Goal: Transaction & Acquisition: Purchase product/service

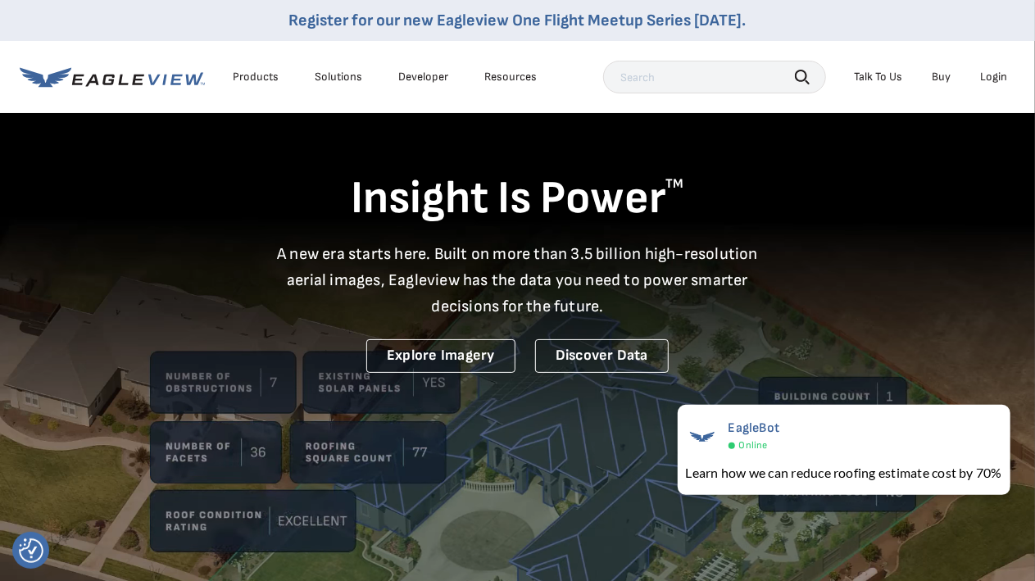
click at [1004, 73] on div "Login" at bounding box center [993, 77] width 27 height 15
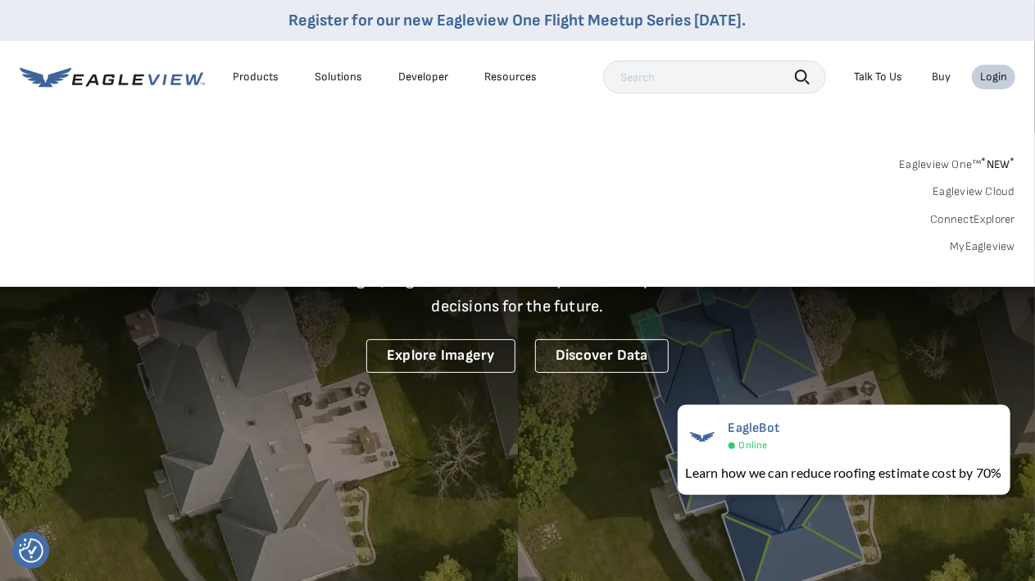
click at [1000, 75] on div "Login" at bounding box center [993, 77] width 27 height 15
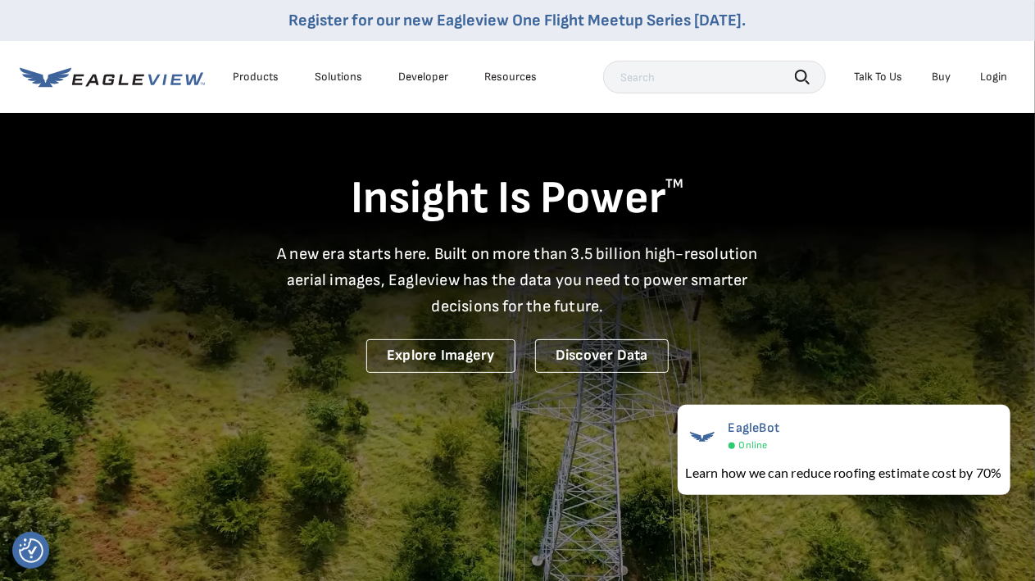
click at [1000, 75] on div "Login" at bounding box center [993, 77] width 27 height 15
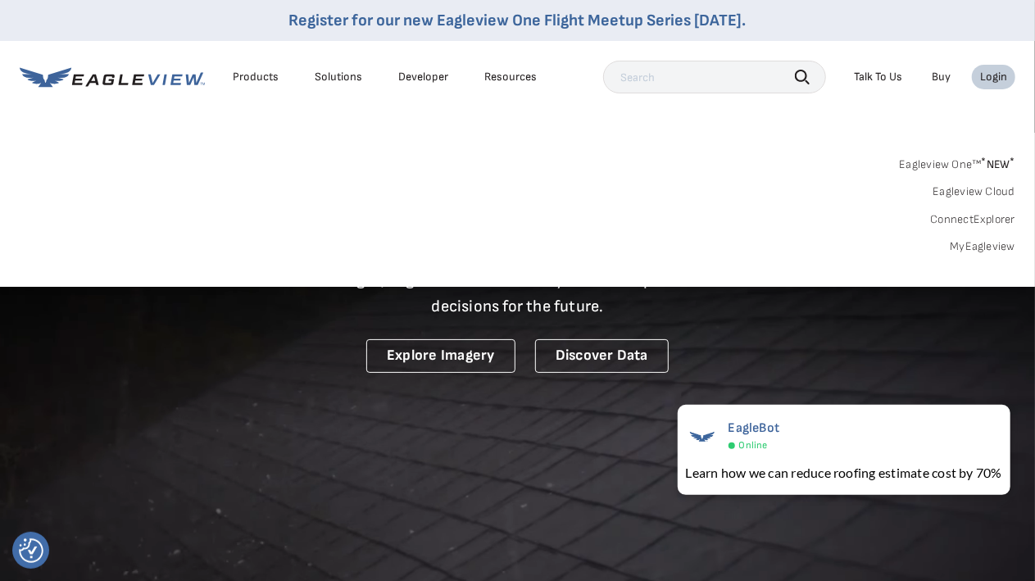
click at [976, 251] on link "MyEagleview" at bounding box center [983, 246] width 66 height 15
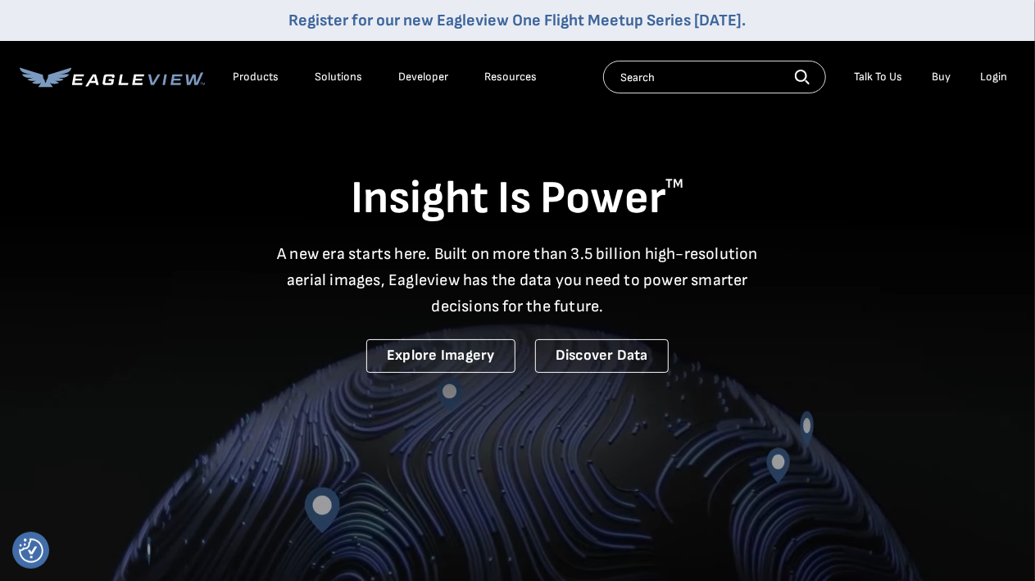
click at [630, 454] on video at bounding box center [517, 358] width 1035 height 716
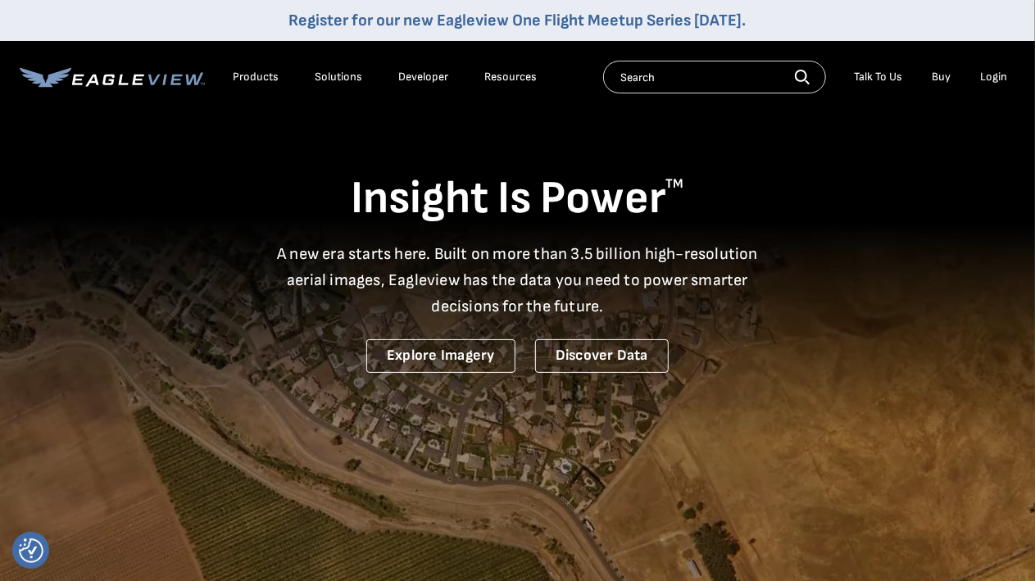
click at [994, 81] on div "Login" at bounding box center [993, 77] width 27 height 15
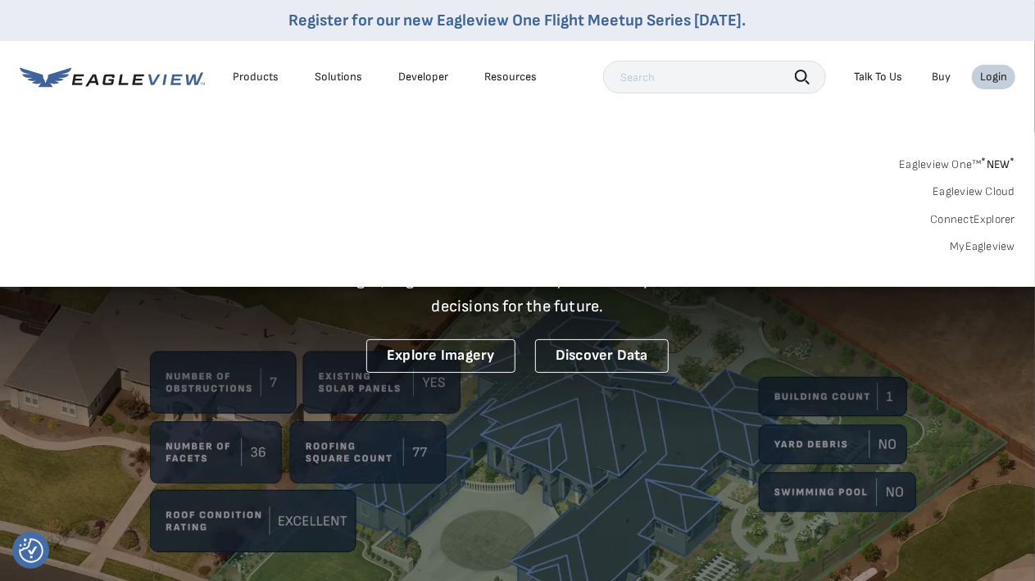
click at [993, 243] on link "MyEagleview" at bounding box center [983, 246] width 66 height 15
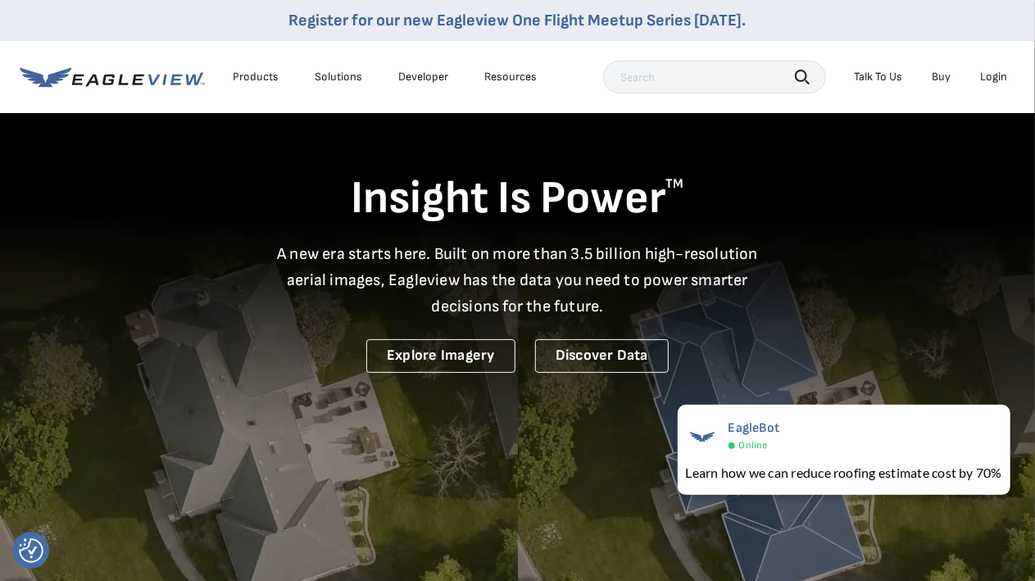
click at [987, 77] on div "Login" at bounding box center [993, 77] width 27 height 15
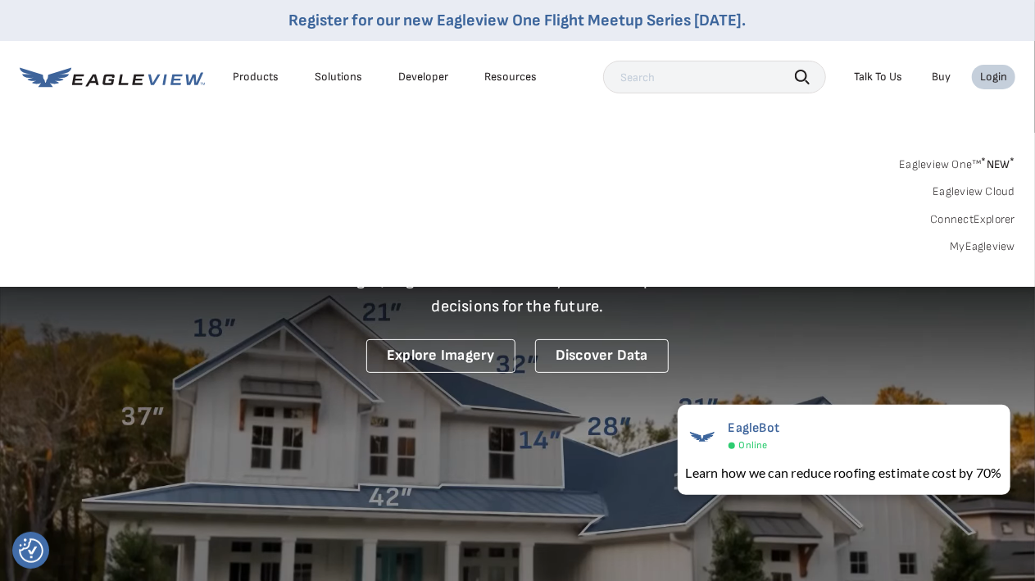
click at [990, 75] on div "Login" at bounding box center [993, 77] width 27 height 15
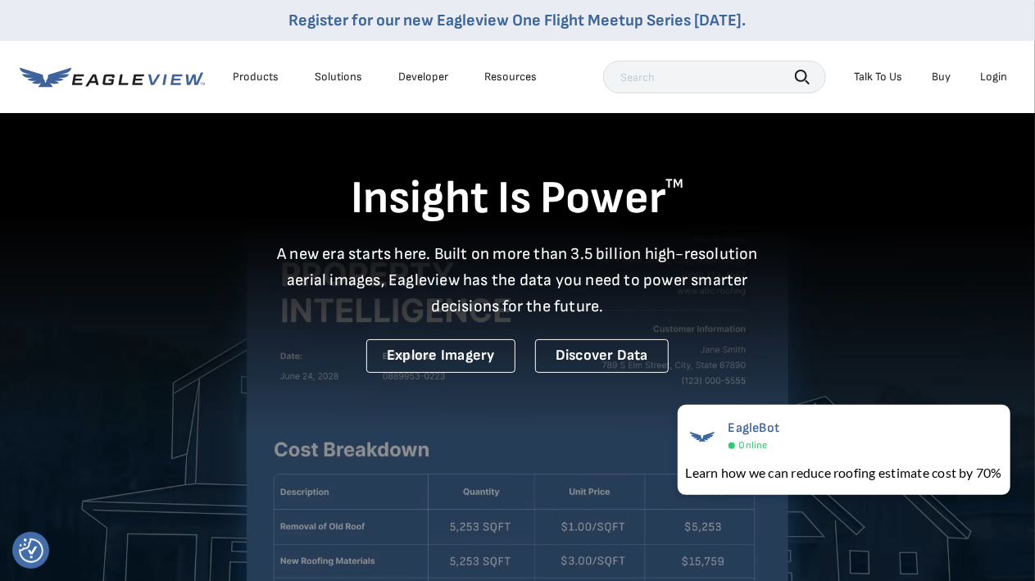
click at [990, 75] on div "Login" at bounding box center [993, 77] width 27 height 15
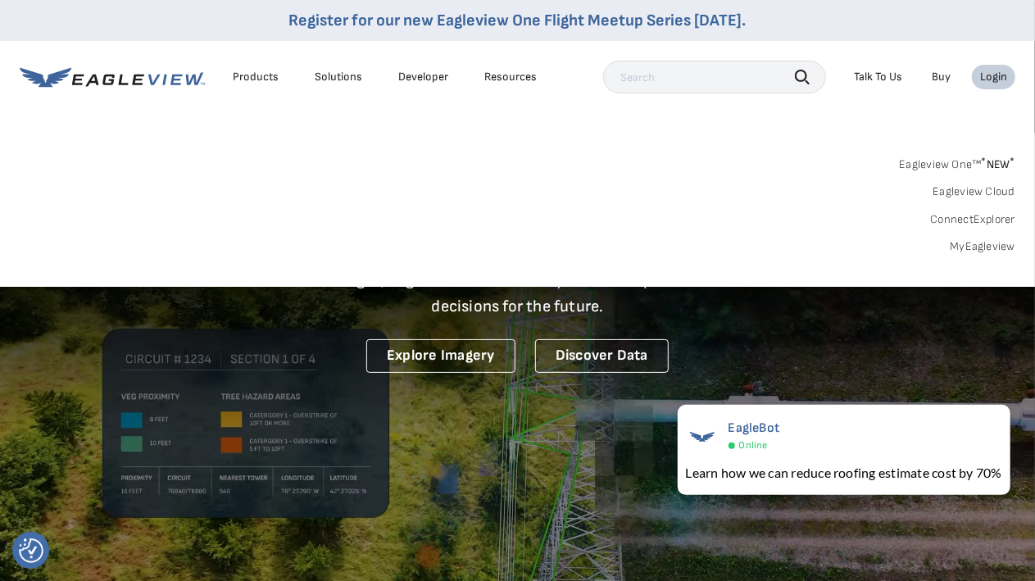
click at [967, 244] on link "MyEagleview" at bounding box center [983, 246] width 66 height 15
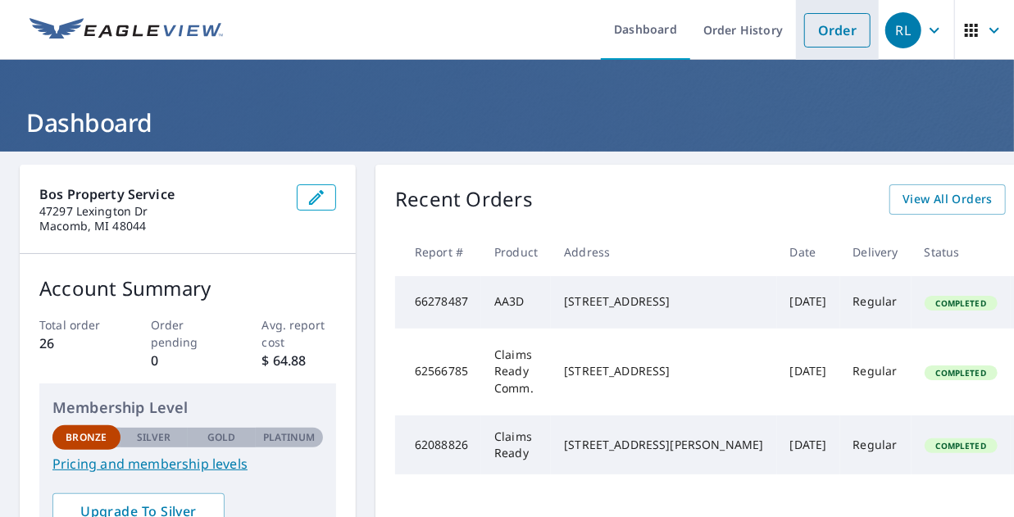
click at [819, 35] on link "Order" at bounding box center [837, 30] width 66 height 34
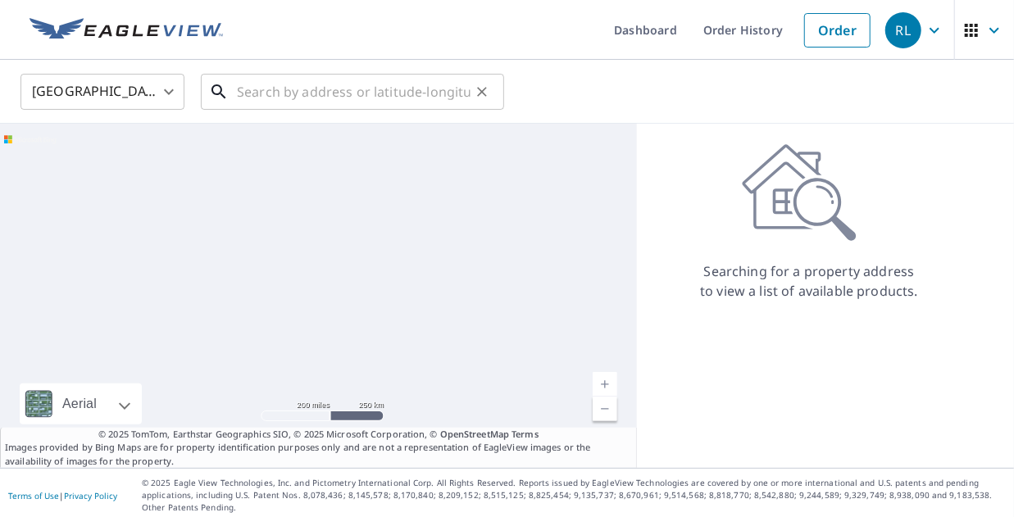
click at [263, 99] on input "text" at bounding box center [354, 92] width 234 height 46
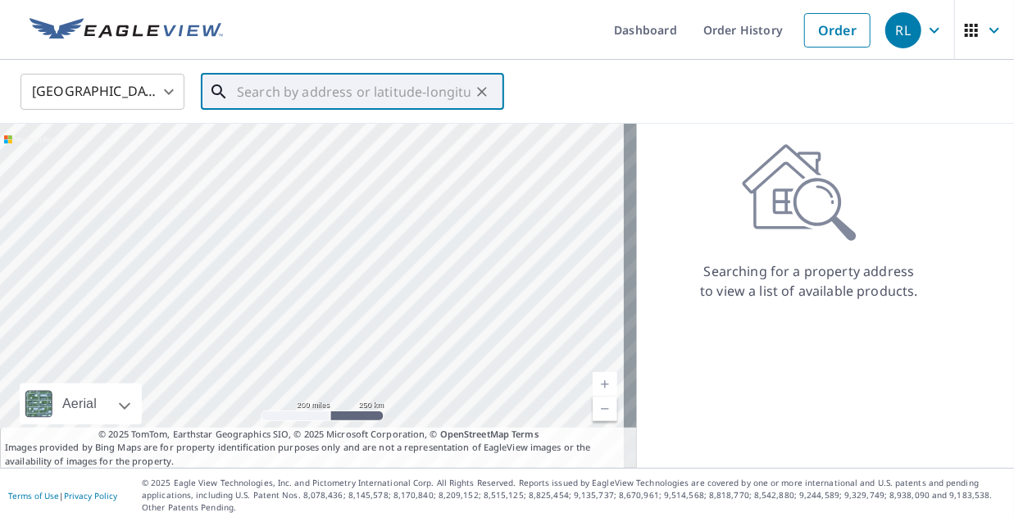
click at [323, 87] on input "text" at bounding box center [354, 92] width 234 height 46
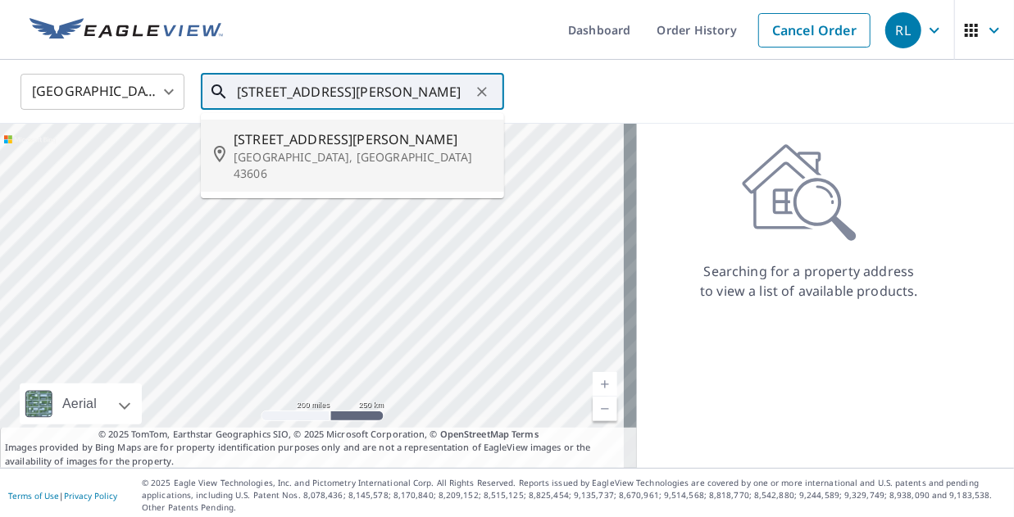
click at [294, 157] on p "[GEOGRAPHIC_DATA], [GEOGRAPHIC_DATA] 43606" at bounding box center [362, 165] width 257 height 33
type input "[STREET_ADDRESS][PERSON_NAME]"
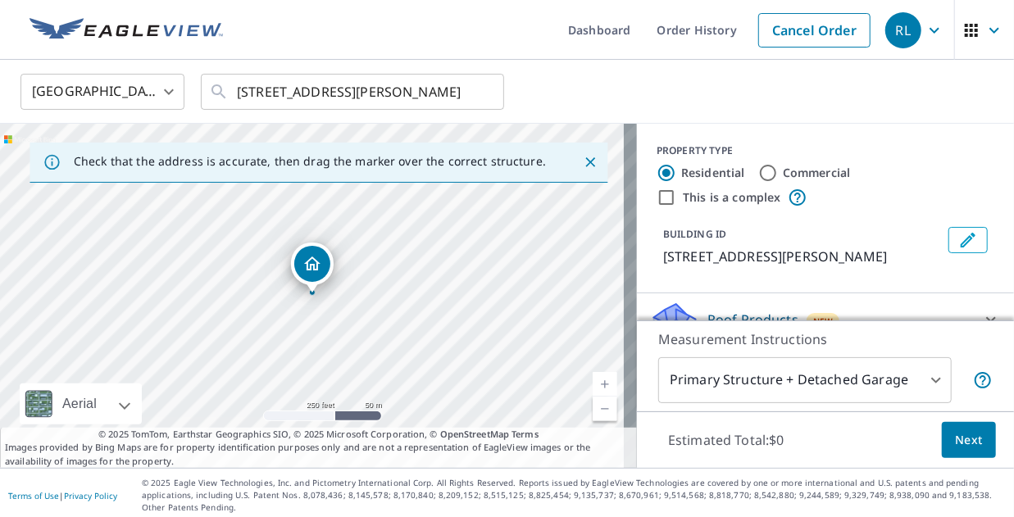
click at [312, 263] on icon "Dropped pin, building 1, Residential property, 1404 Foster Ave Toledo, OH 43606" at bounding box center [312, 264] width 20 height 20
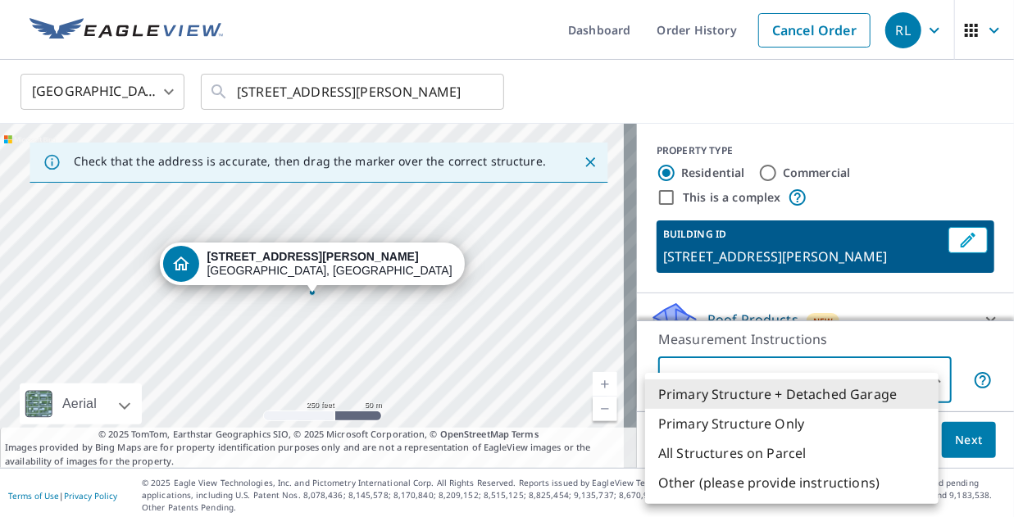
click at [928, 380] on body "RL RL Dashboard Order History Cancel Order RL United States [GEOGRAPHIC_DATA] ​…" at bounding box center [507, 258] width 1014 height 517
click at [767, 425] on li "Primary Structure Only" at bounding box center [791, 424] width 293 height 30
type input "2"
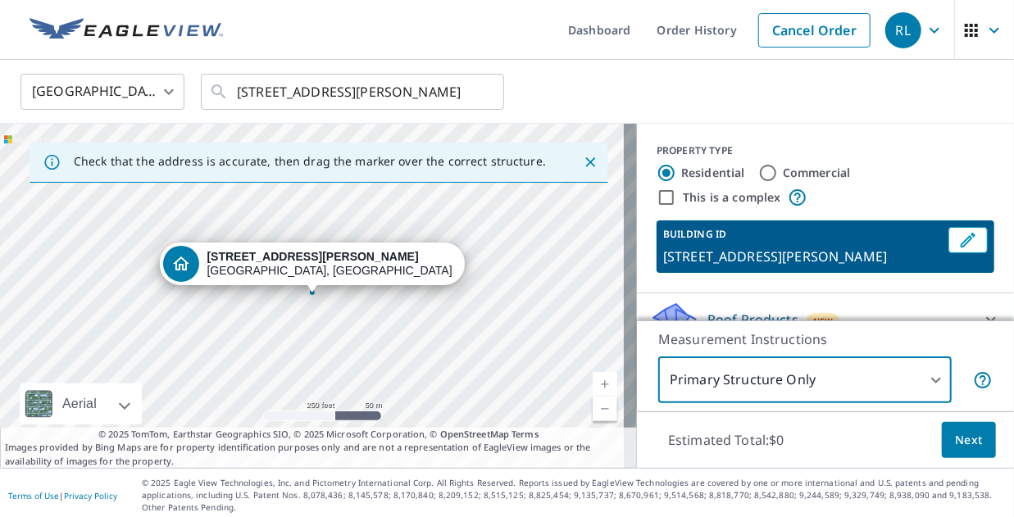
click at [955, 444] on span "Next" at bounding box center [969, 440] width 28 height 20
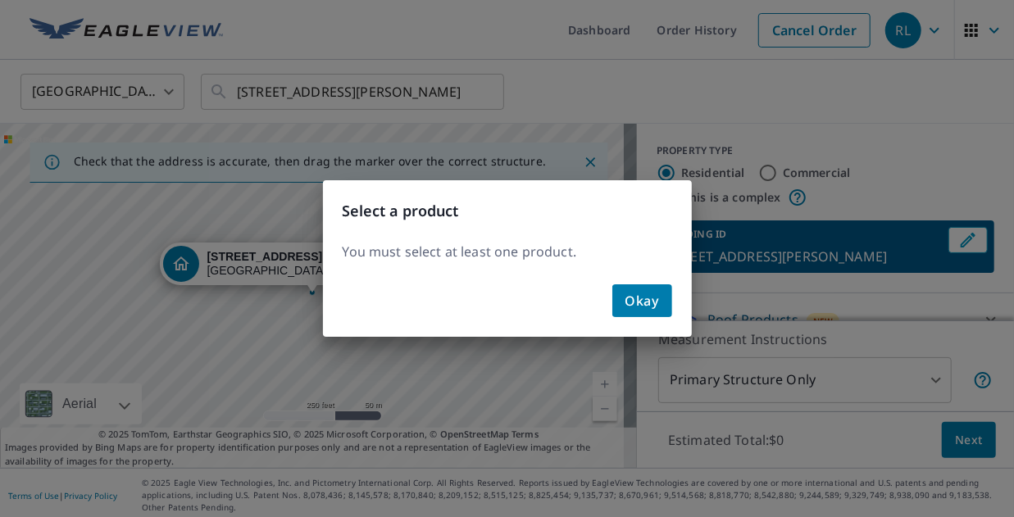
click at [644, 299] on span "Okay" at bounding box center [642, 300] width 34 height 23
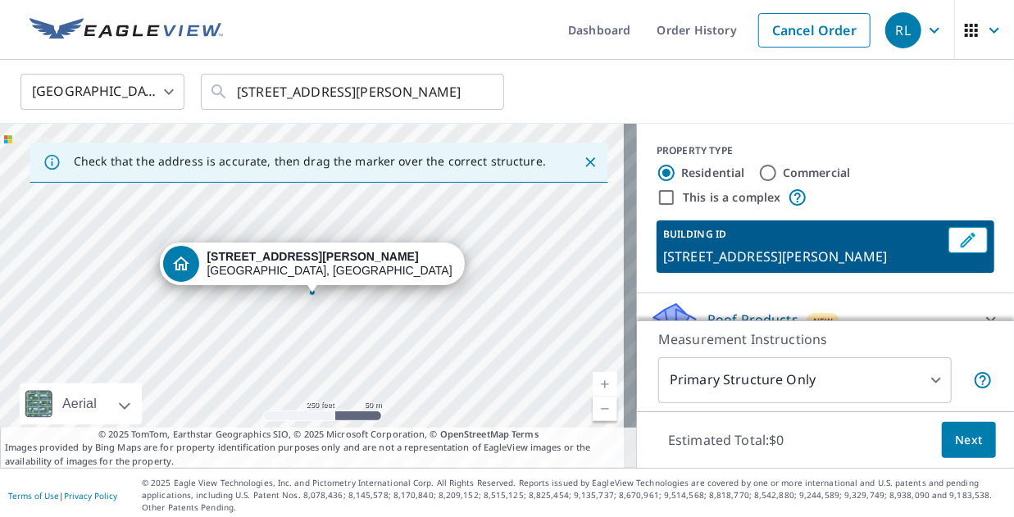
scroll to position [25, 0]
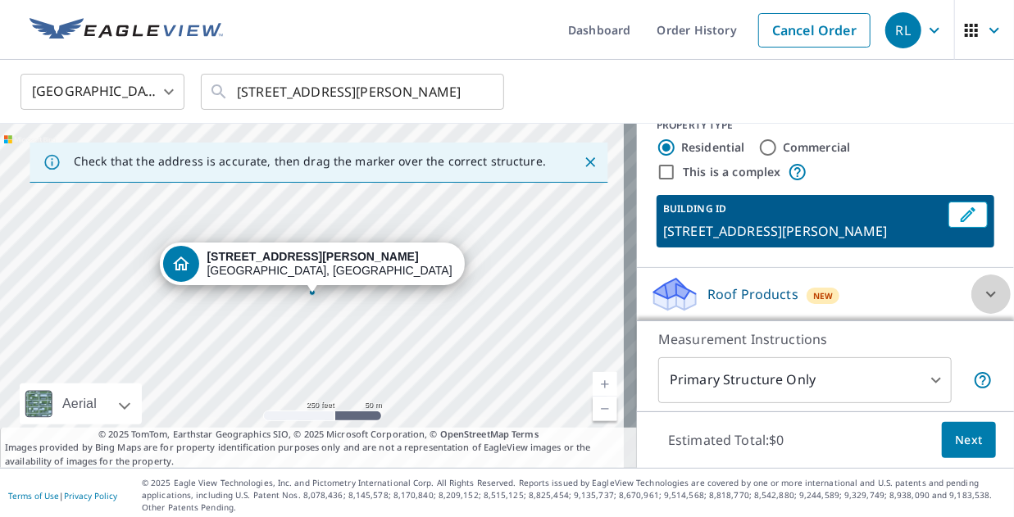
click at [971, 302] on div at bounding box center [990, 294] width 39 height 39
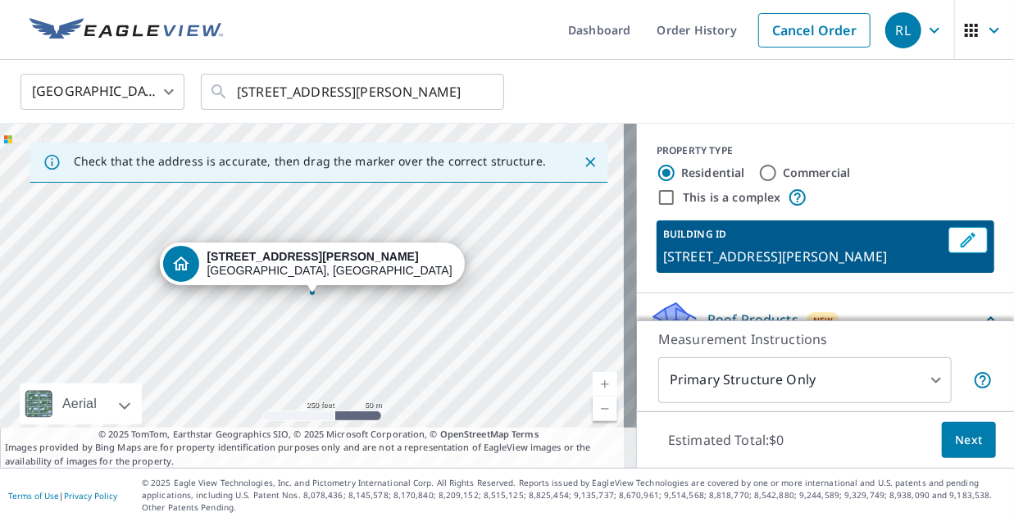
scroll to position [71, 0]
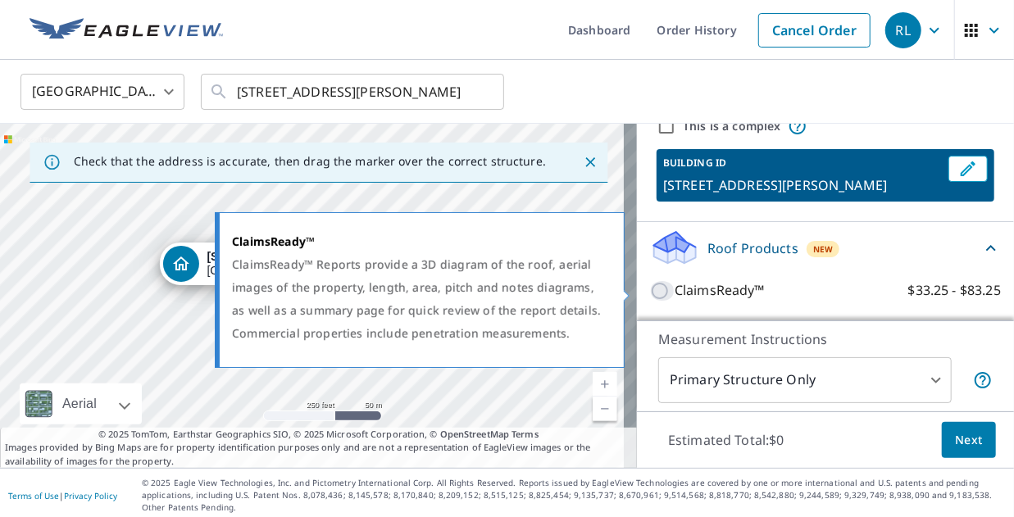
click at [650, 291] on input "ClaimsReady™ $33.25 - $83.25" at bounding box center [662, 291] width 25 height 20
checkbox input "true"
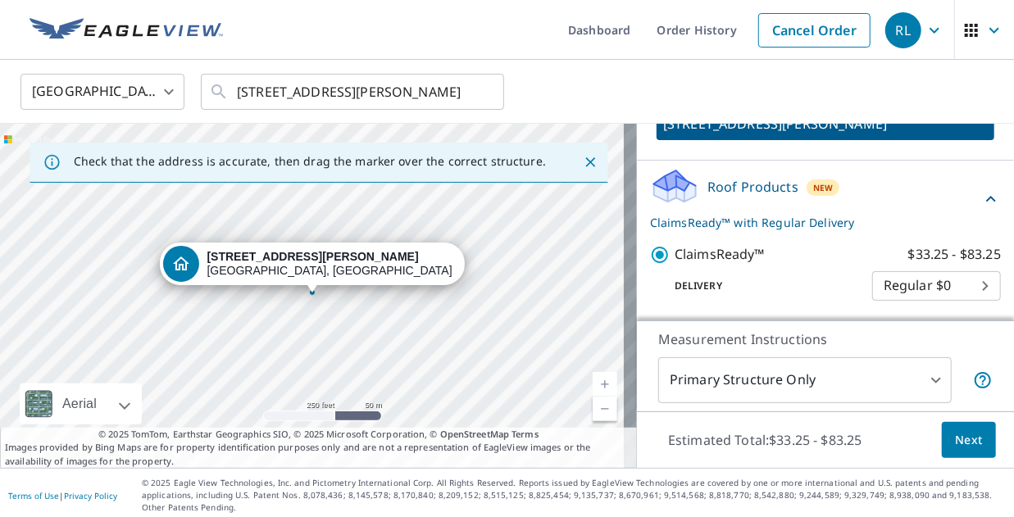
scroll to position [0, 0]
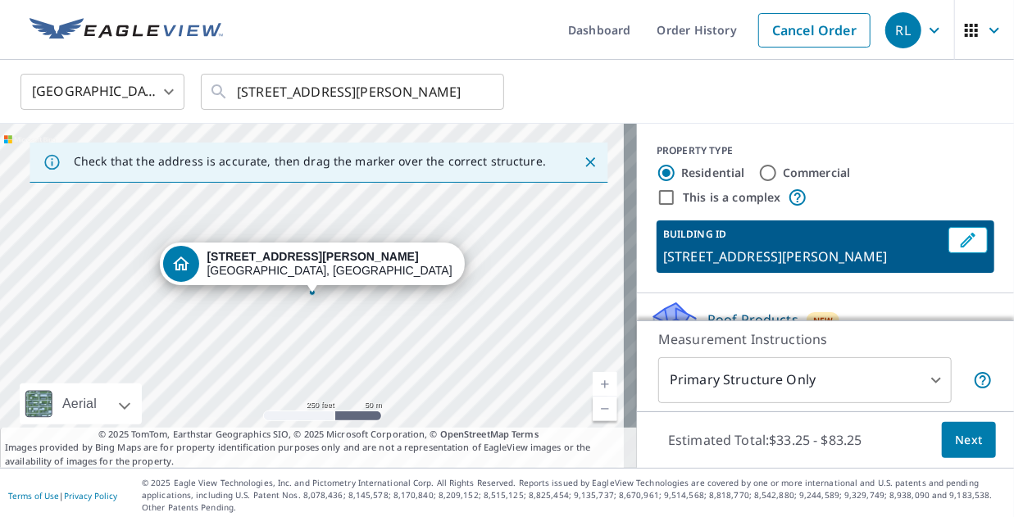
click at [955, 439] on span "Next" at bounding box center [969, 440] width 28 height 20
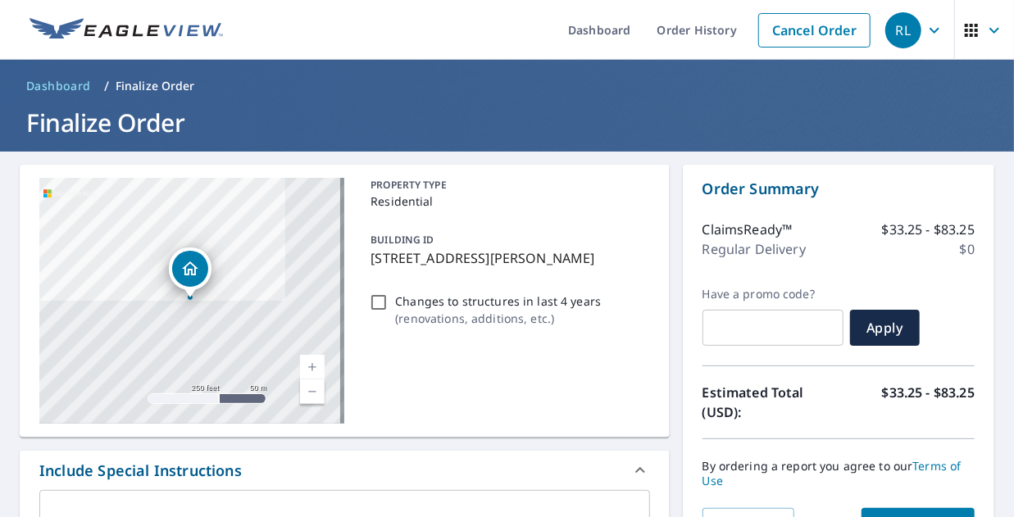
click at [184, 269] on icon "Dropped pin, building 1, Residential property, 1404 Foster Ave Toledo, OH 43606" at bounding box center [190, 269] width 16 height 14
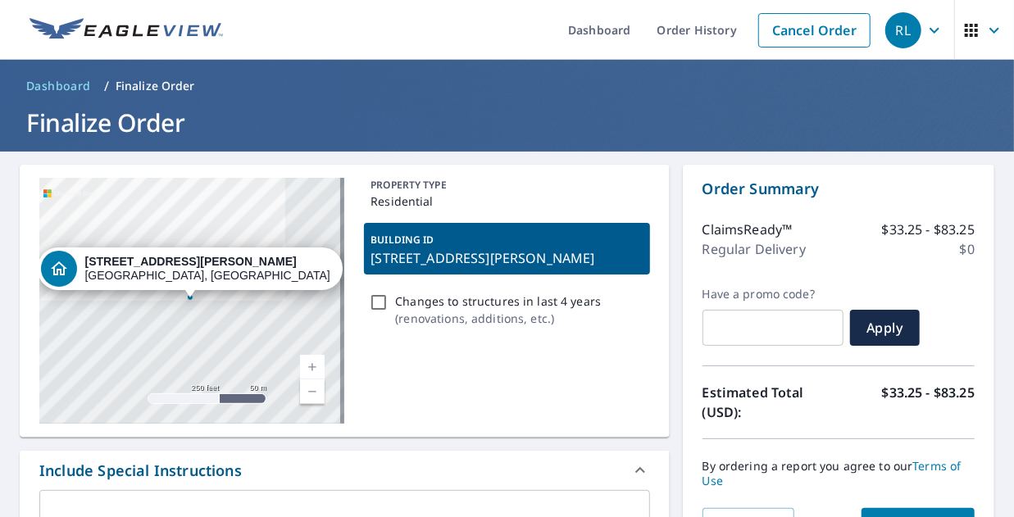
click at [184, 269] on div "[STREET_ADDRESS][PERSON_NAME]" at bounding box center [208, 269] width 246 height 28
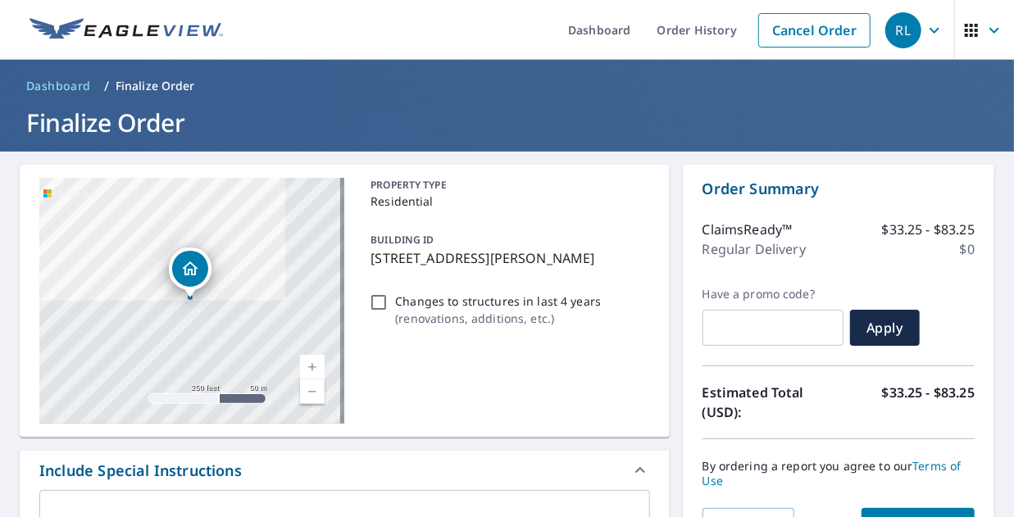
click at [187, 269] on icon "Dropped pin, building 1, Residential property, 1404 Foster Ave Toledo, OH 43606" at bounding box center [190, 269] width 16 height 14
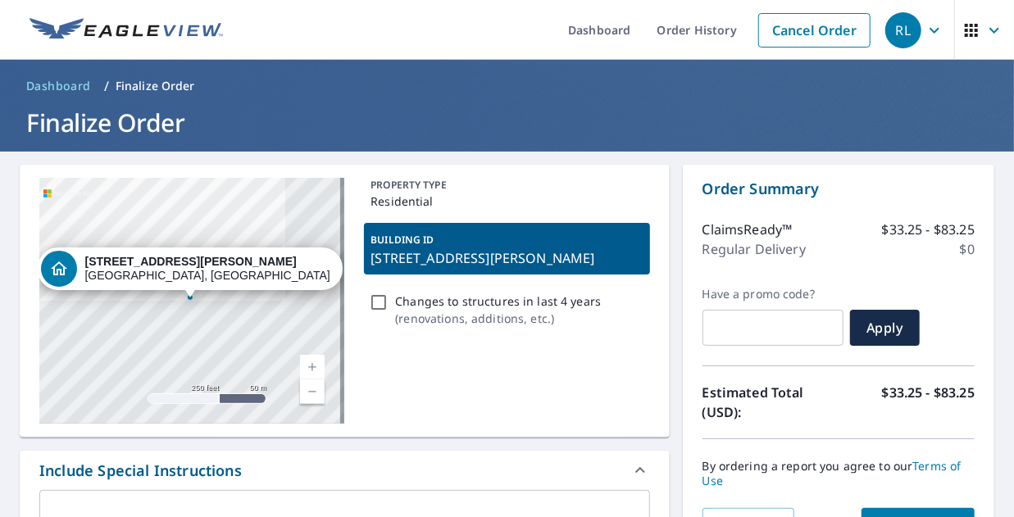
click at [310, 368] on link "Current Level 17, Zoom In" at bounding box center [312, 367] width 25 height 25
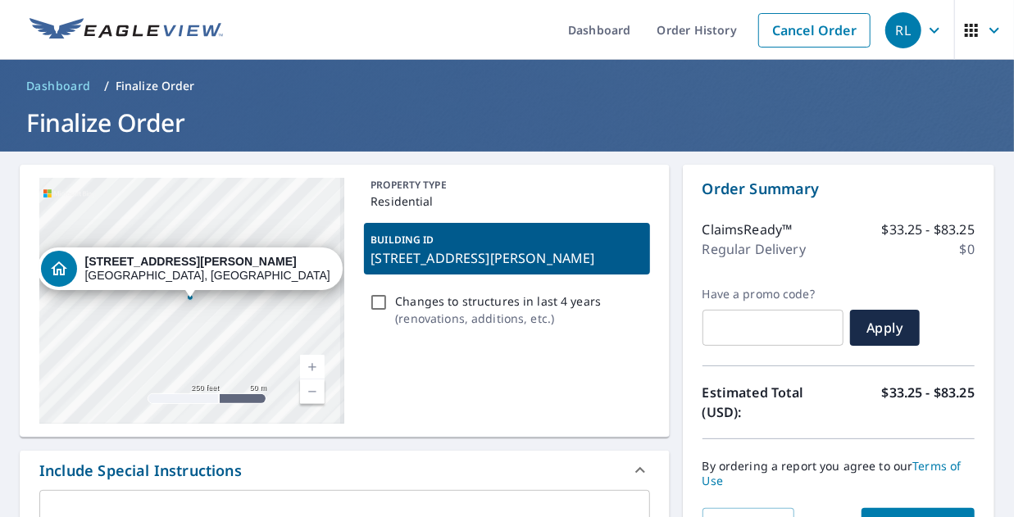
click at [310, 368] on link "Current Level 17.49636857745217, Zoom In" at bounding box center [312, 367] width 25 height 25
click at [310, 368] on link "Current Level 18.17539634838758, Zoom In Disabled" at bounding box center [312, 367] width 25 height 25
click at [309, 393] on link "Current Level 20, Zoom Out" at bounding box center [312, 392] width 25 height 25
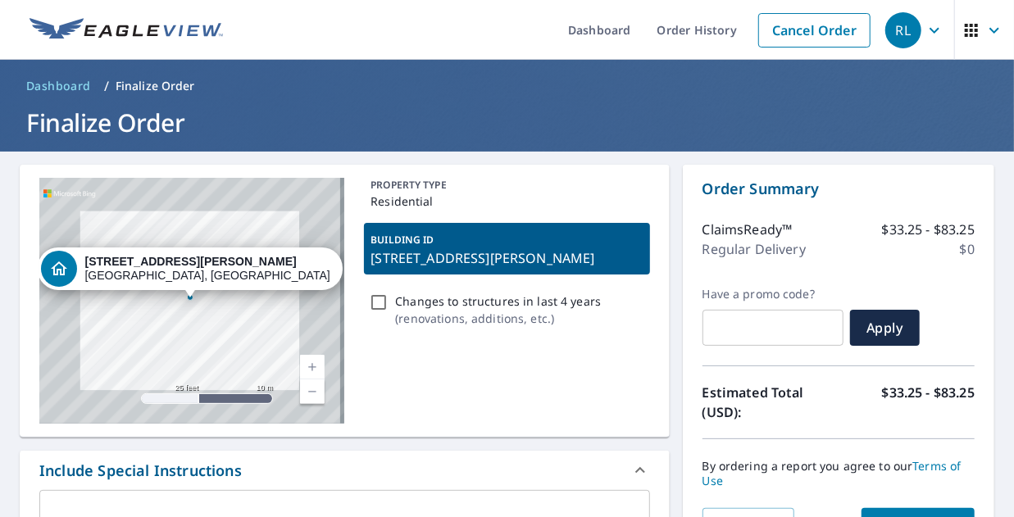
click at [309, 393] on link "Current Level 20, Zoom Out" at bounding box center [312, 392] width 25 height 25
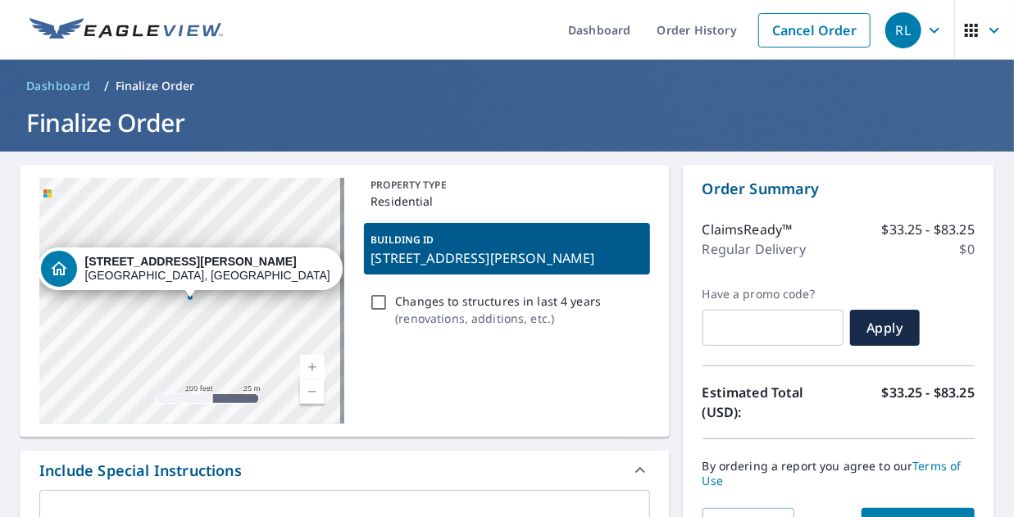
click at [189, 372] on div "[STREET_ADDRESS][PERSON_NAME]" at bounding box center [191, 301] width 305 height 246
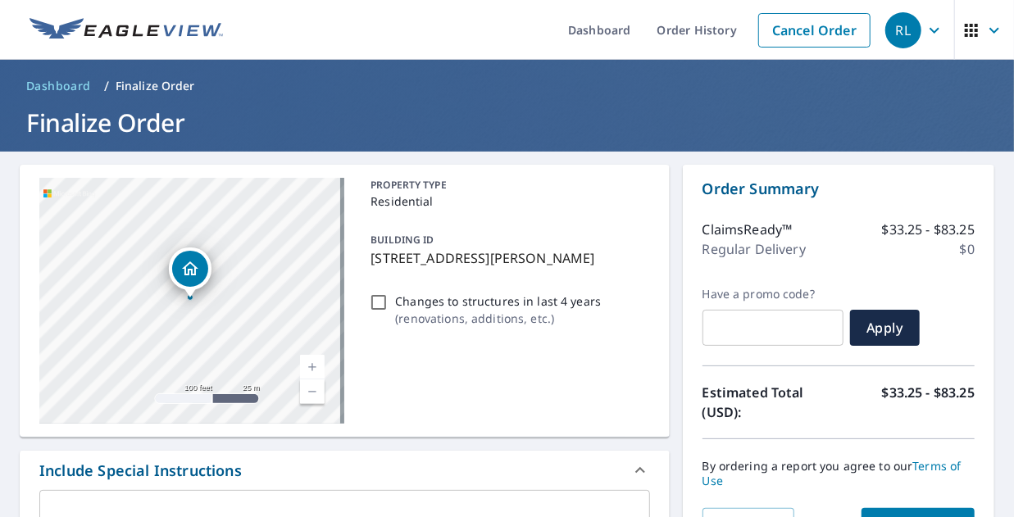
click at [186, 377] on div "[STREET_ADDRESS][PERSON_NAME]" at bounding box center [191, 301] width 305 height 246
click at [187, 384] on div "[STREET_ADDRESS][PERSON_NAME]" at bounding box center [191, 301] width 305 height 246
drag, startPoint x: 183, startPoint y: 265, endPoint x: 208, endPoint y: 215, distance: 56.1
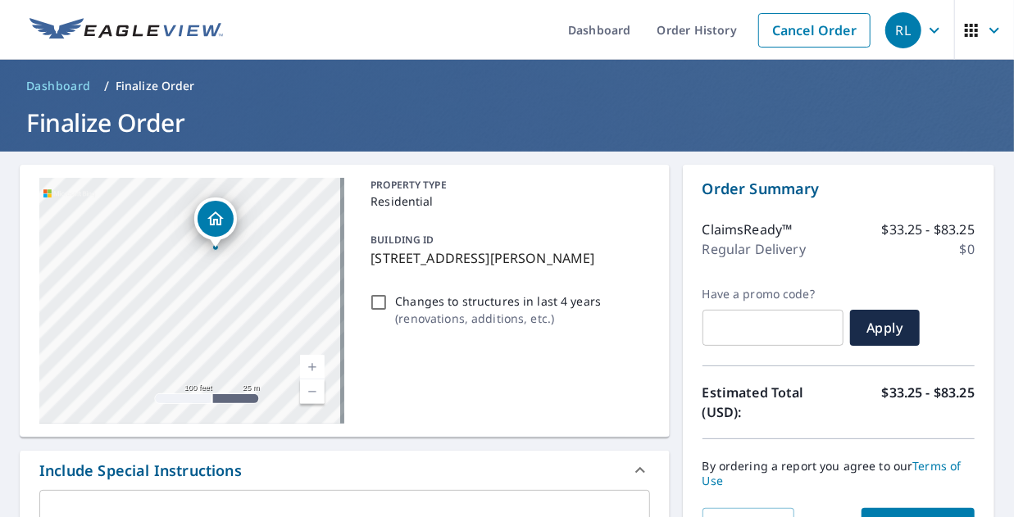
click at [208, 215] on icon "Dropped pin, building 1, Residential property, 1404 Foster Ave Toledo, OH 43606" at bounding box center [216, 219] width 20 height 20
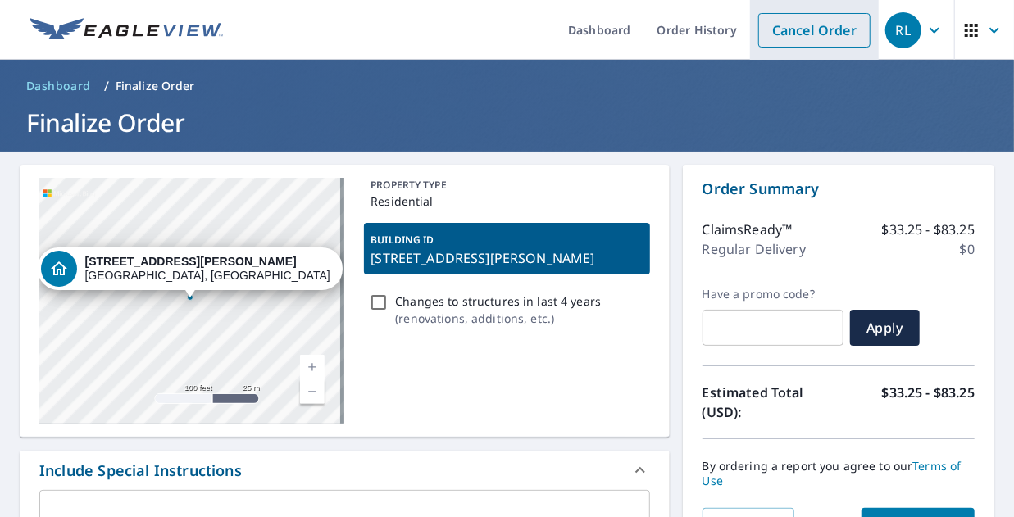
click at [786, 30] on link "Cancel Order" at bounding box center [814, 30] width 112 height 34
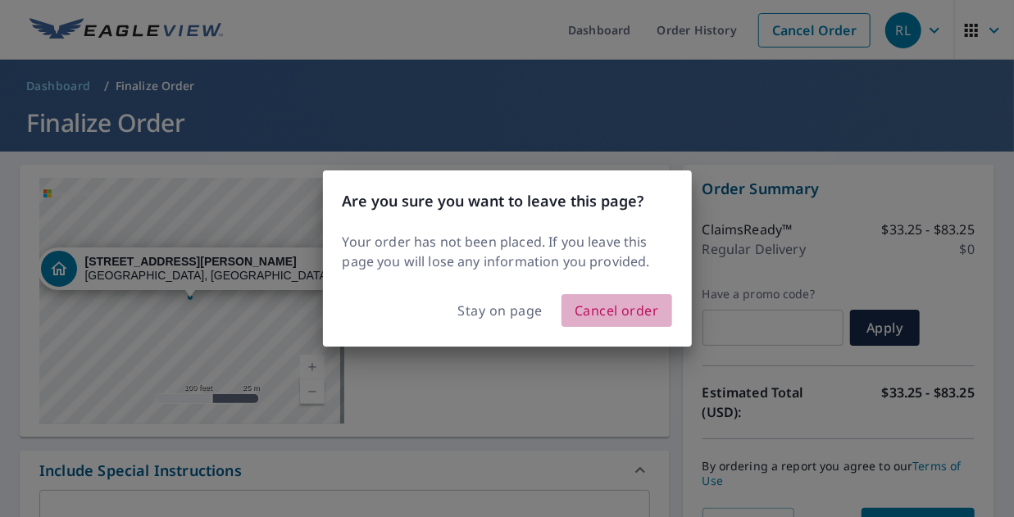
click at [609, 307] on span "Cancel order" at bounding box center [617, 310] width 84 height 23
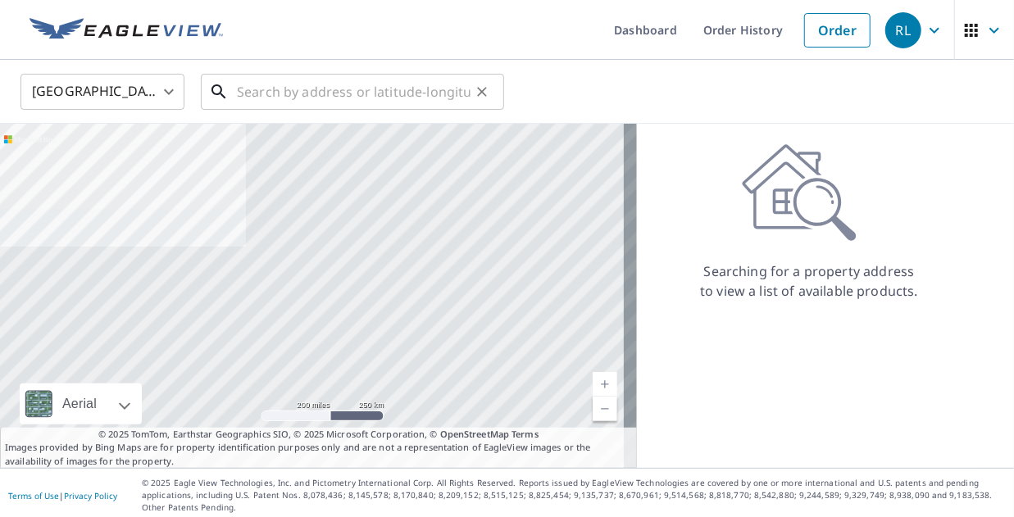
click at [289, 98] on input "text" at bounding box center [354, 92] width 234 height 46
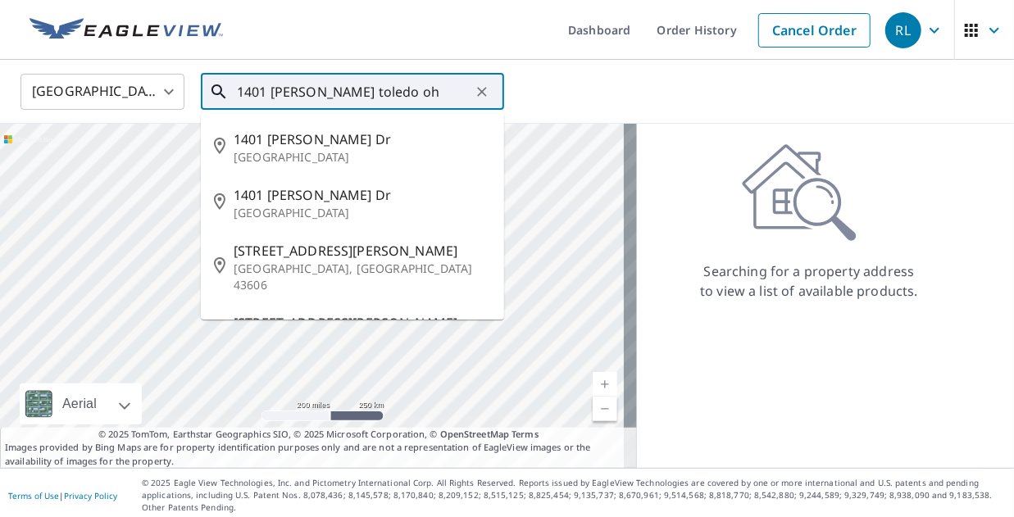
type input "1401 [PERSON_NAME] toledo oh"
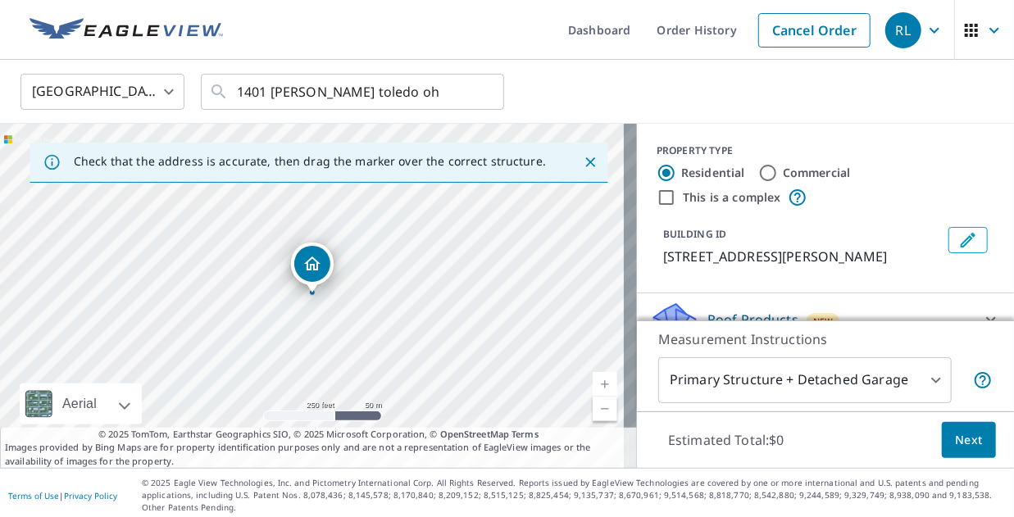
click at [309, 262] on icon "Dropped pin, building 1, Residential property, 1401 Foster Ave Toledo, OH 43606" at bounding box center [312, 264] width 20 height 20
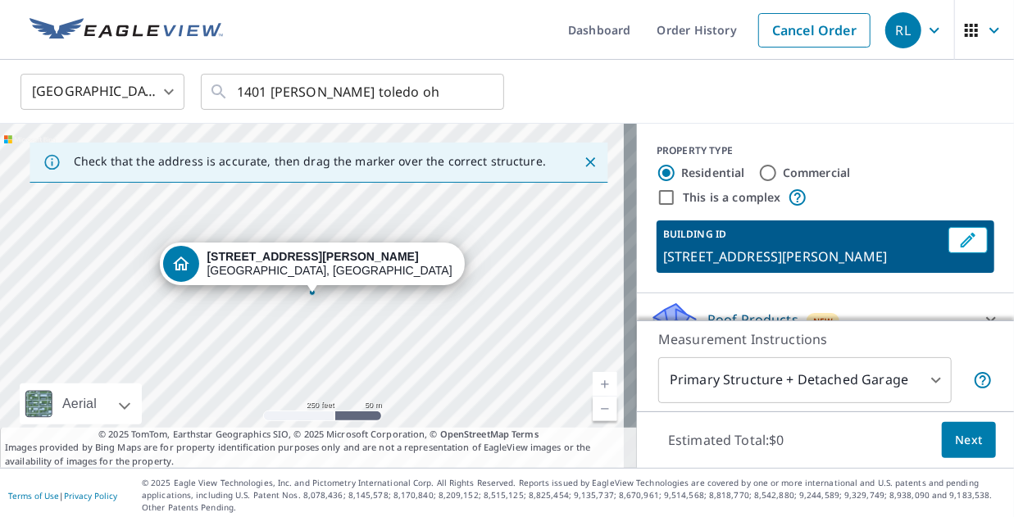
click at [309, 262] on strong "[STREET_ADDRESS][PERSON_NAME]" at bounding box center [313, 256] width 212 height 13
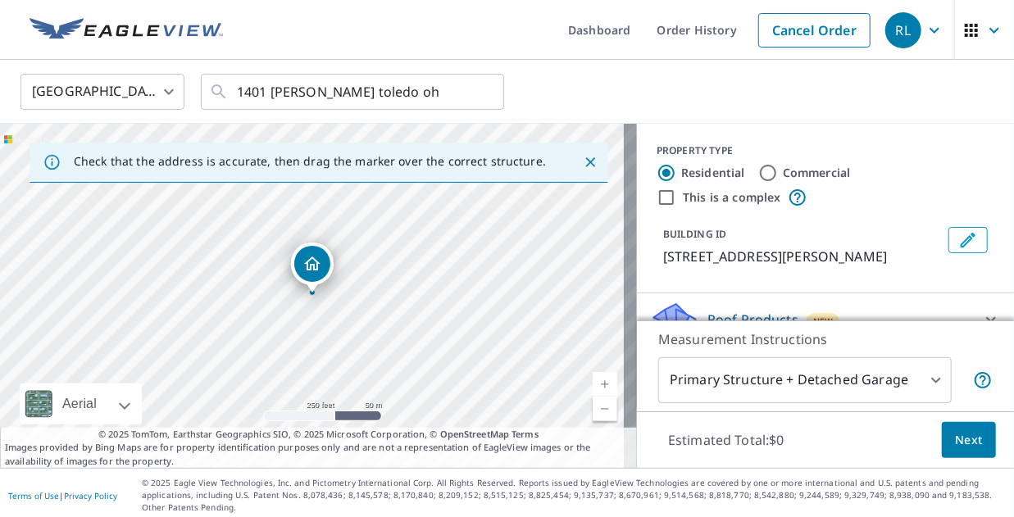
click at [309, 262] on icon "Dropped pin, building 1, Residential property, 1401 Foster Ave Toledo, OH 43606" at bounding box center [312, 264] width 20 height 20
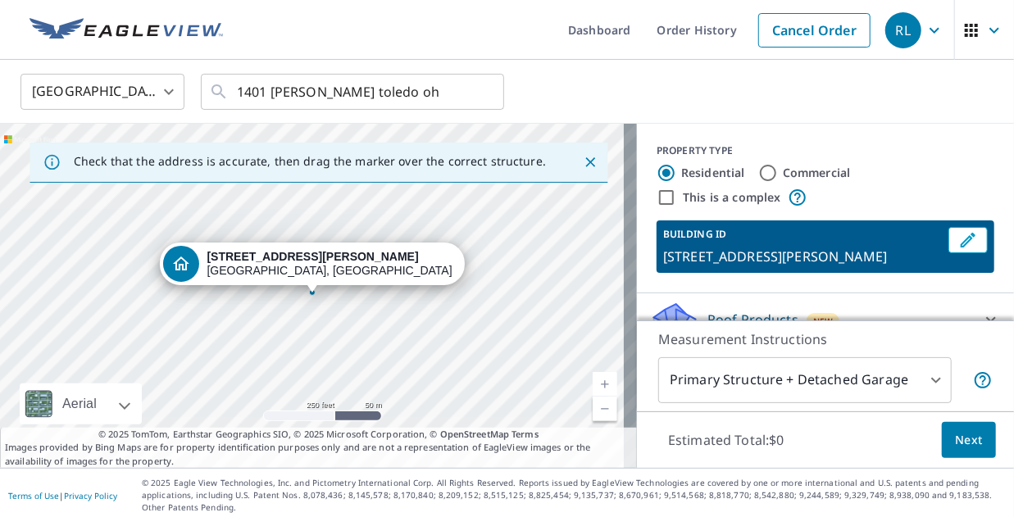
click at [593, 380] on link "Current Level 17, Zoom In" at bounding box center [605, 384] width 25 height 25
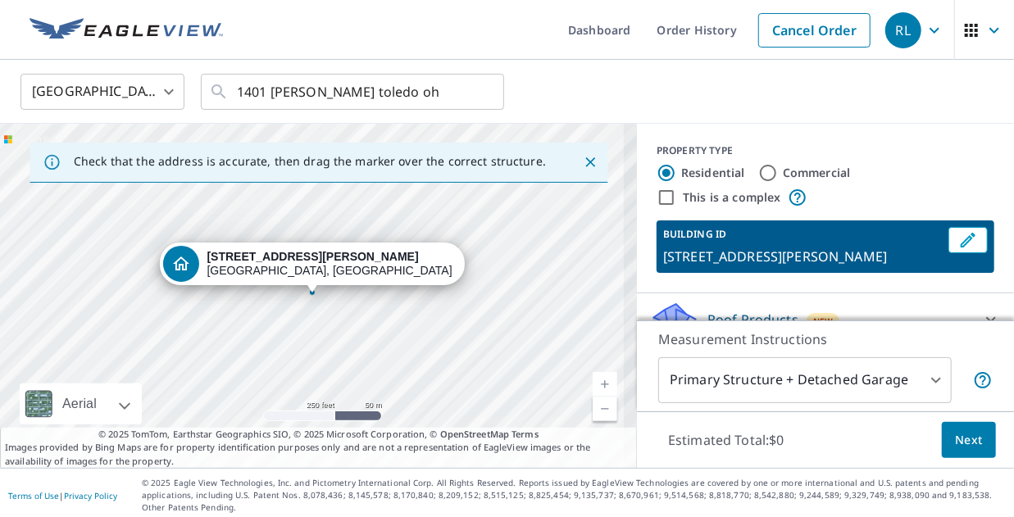
click at [593, 380] on link "Current Level 17, Zoom In" at bounding box center [605, 384] width 25 height 25
click at [593, 380] on link "Current Level 18.03712672884727, Zoom In Disabled" at bounding box center [605, 384] width 25 height 25
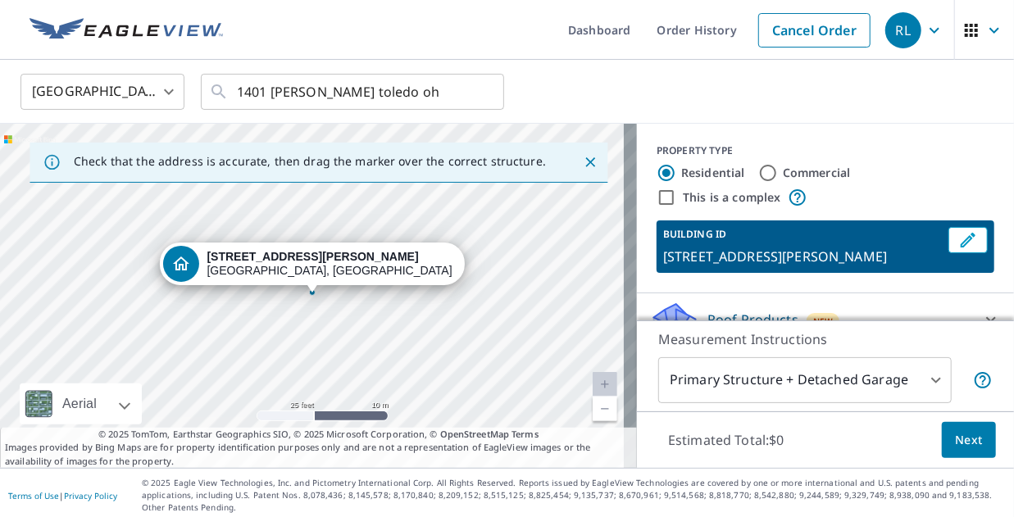
click at [593, 380] on link "Current Level 20, Zoom In Disabled" at bounding box center [605, 384] width 25 height 25
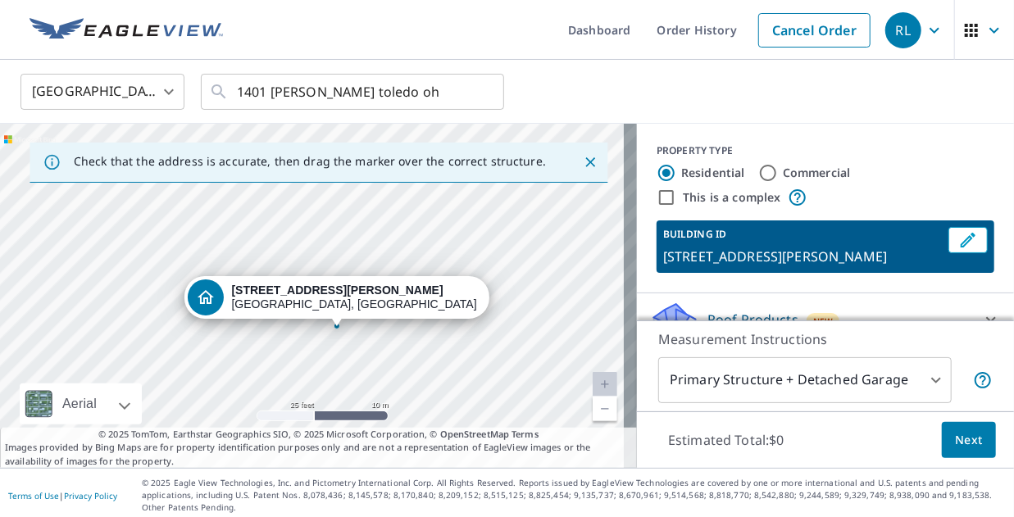
drag, startPoint x: 412, startPoint y: 245, endPoint x: 436, endPoint y: 279, distance: 41.6
click at [436, 279] on div "[STREET_ADDRESS][PERSON_NAME]" at bounding box center [318, 296] width 637 height 344
click at [593, 409] on link "Current Level 20, Zoom Out" at bounding box center [605, 409] width 25 height 25
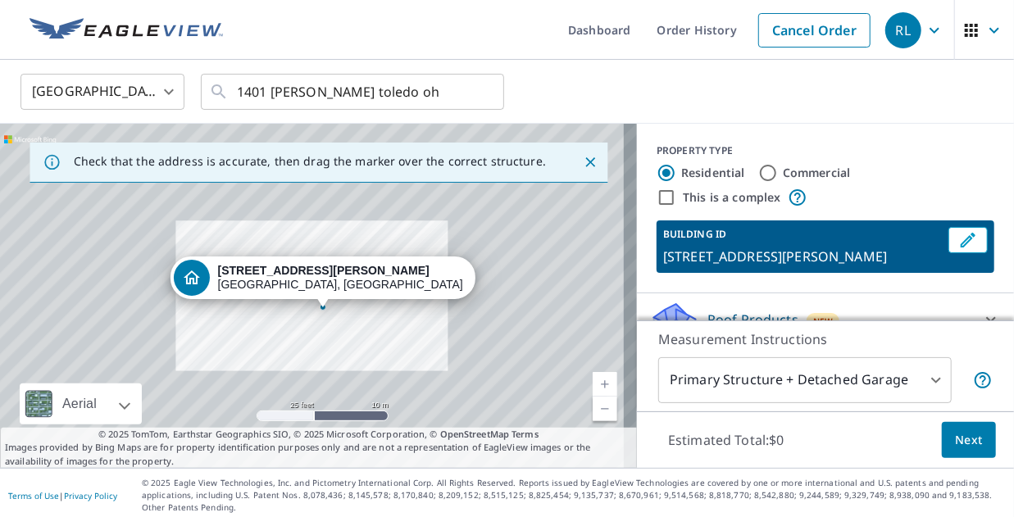
click at [593, 409] on link "Current Level 19.282399730700725, Zoom Out" at bounding box center [605, 409] width 25 height 25
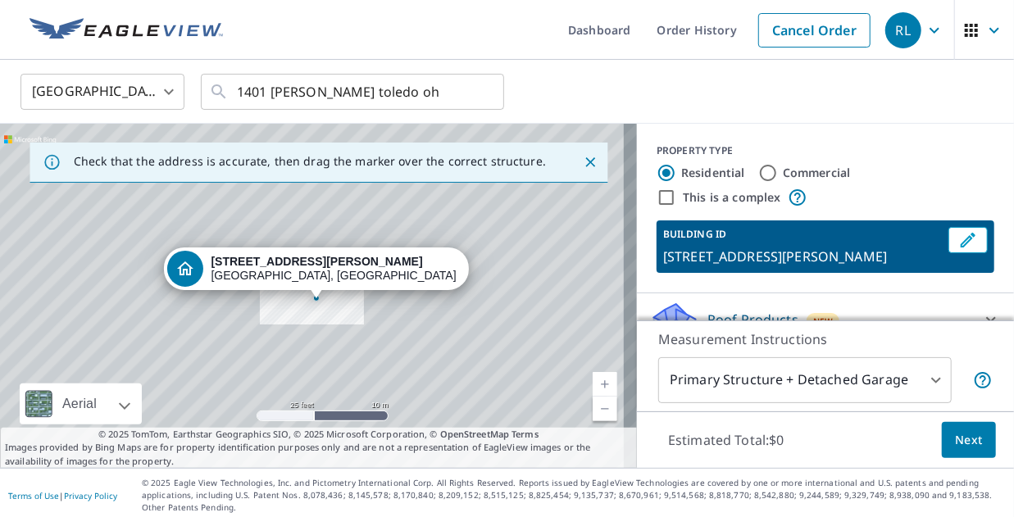
click at [593, 409] on link "Current Level 17.71491819847602, Zoom Out" at bounding box center [605, 409] width 25 height 25
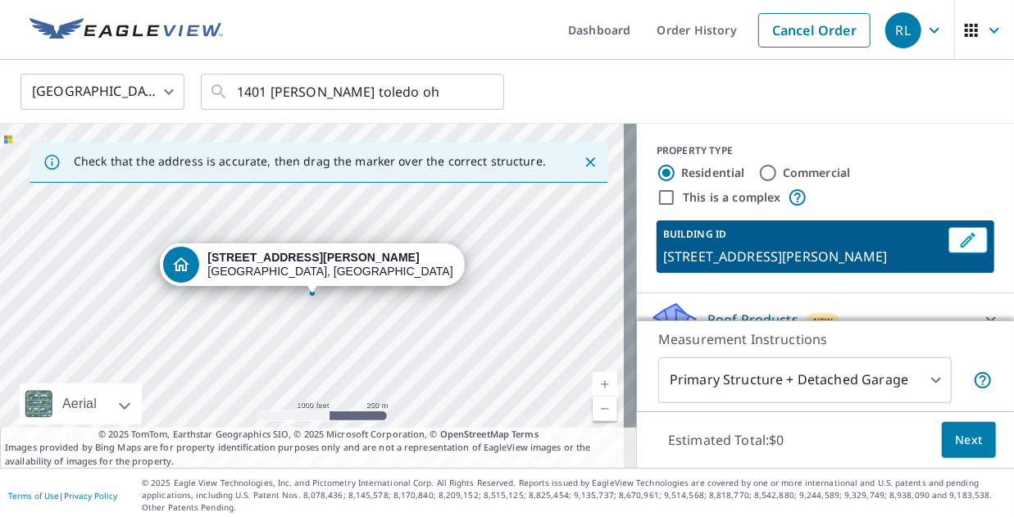
click at [593, 380] on link "Current Level 15, Zoom In" at bounding box center [605, 384] width 25 height 25
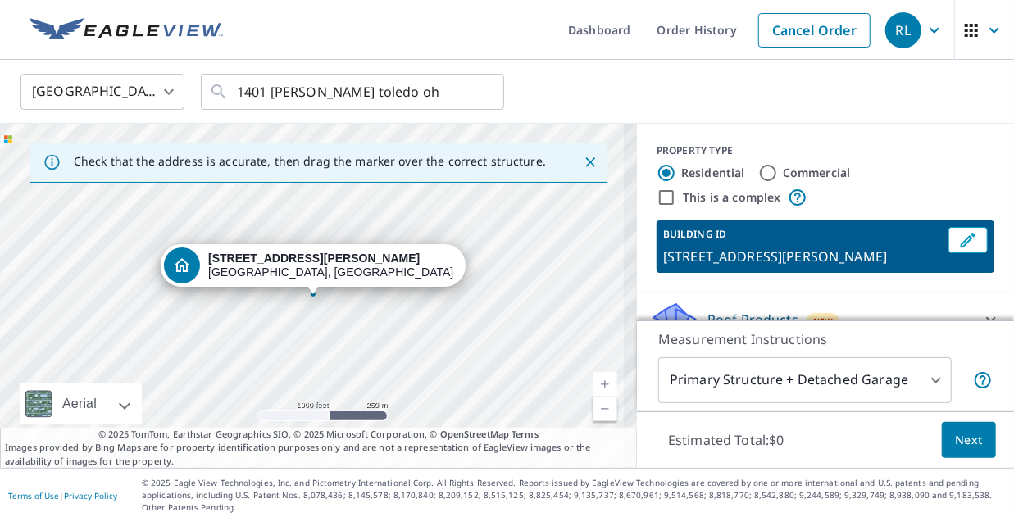
click at [593, 380] on link "Current Level 15.570607207744086, Zoom In" at bounding box center [605, 384] width 25 height 25
click at [593, 380] on link "Current Level 16.298744975097037, Zoom In" at bounding box center [605, 384] width 25 height 25
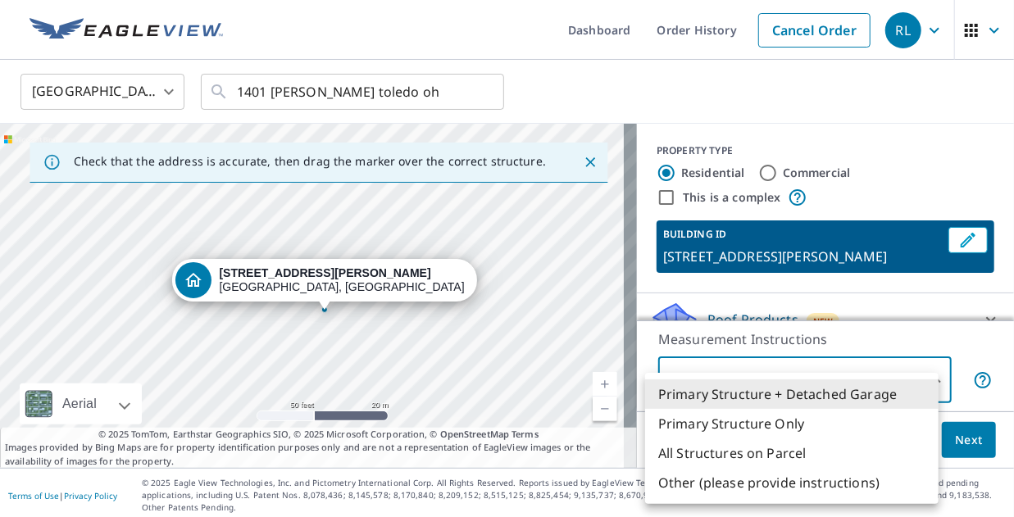
click at [843, 383] on body "RL RL Dashboard Order History Cancel Order RL United States [GEOGRAPHIC_DATA] ​…" at bounding box center [507, 258] width 1014 height 517
click at [753, 430] on li "Primary Structure Only" at bounding box center [791, 424] width 293 height 30
type input "2"
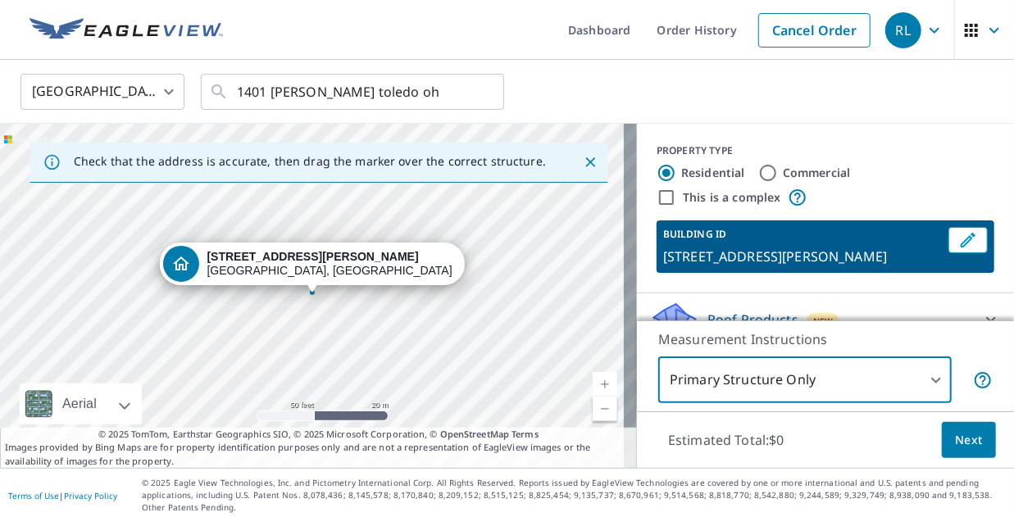
click at [750, 383] on body "RL RL Dashboard Order History Cancel Order RL United States [GEOGRAPHIC_DATA] ​…" at bounding box center [507, 258] width 1014 height 517
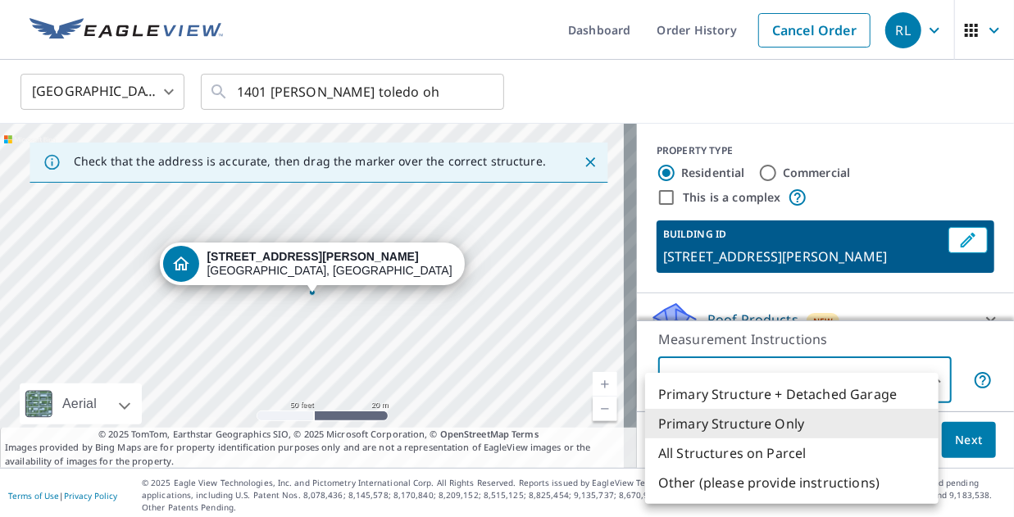
click at [753, 425] on li "Primary Structure Only" at bounding box center [791, 424] width 293 height 30
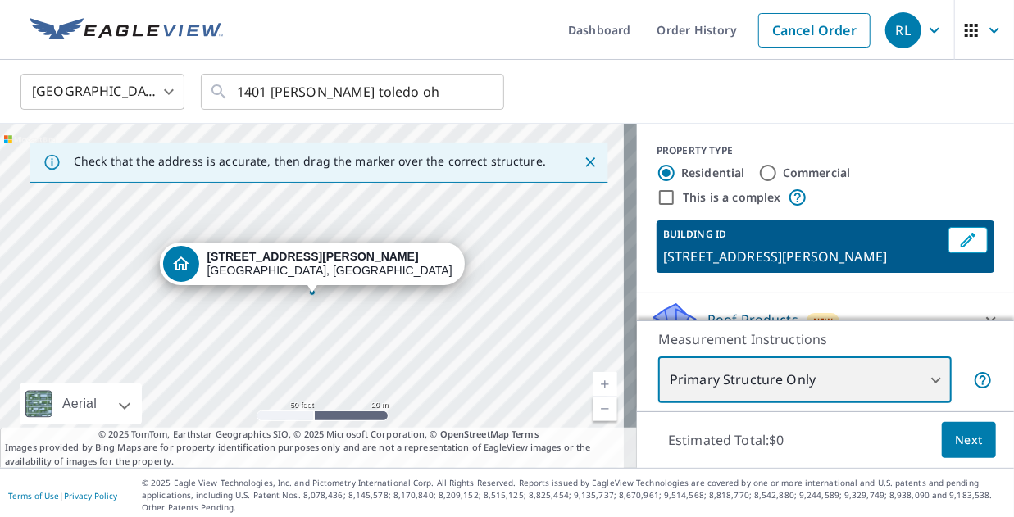
scroll to position [25, 0]
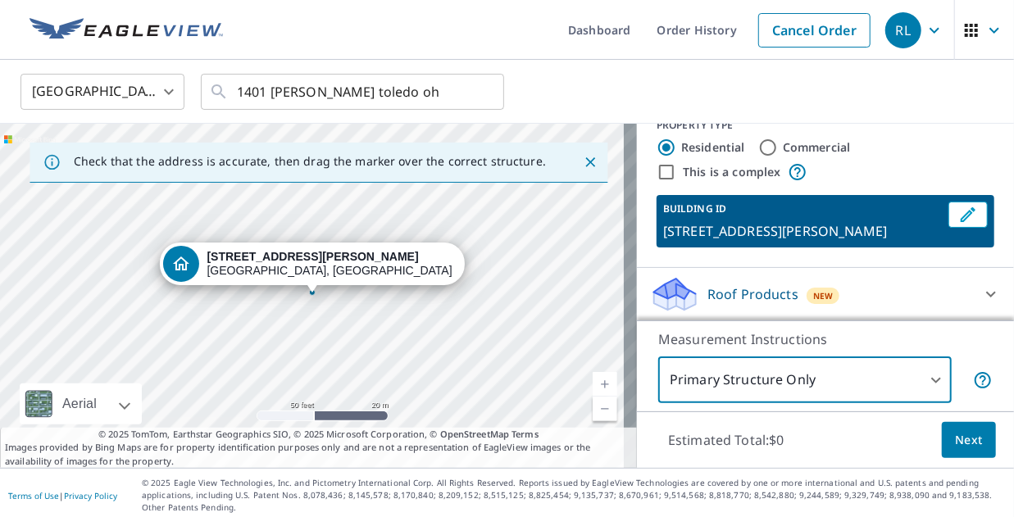
click at [981, 293] on icon at bounding box center [991, 294] width 20 height 20
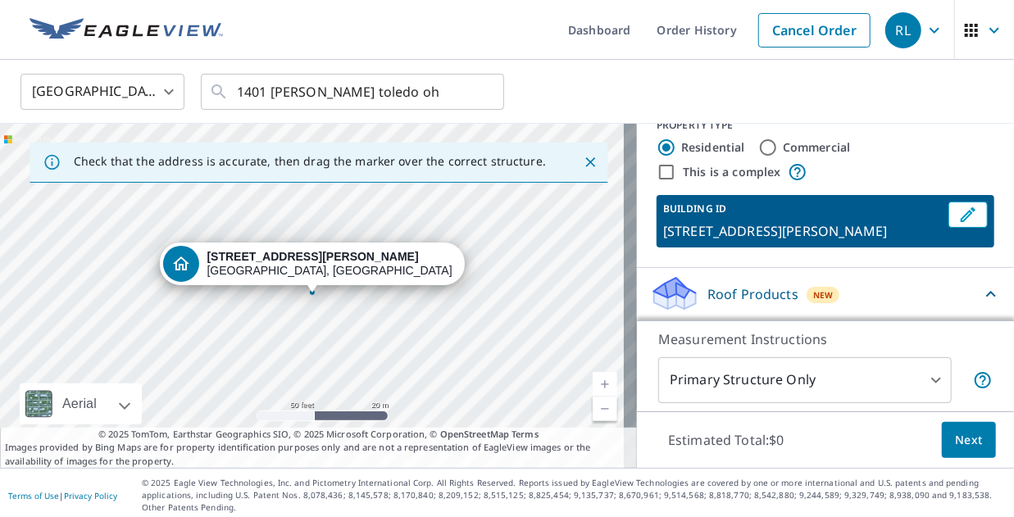
scroll to position [71, 0]
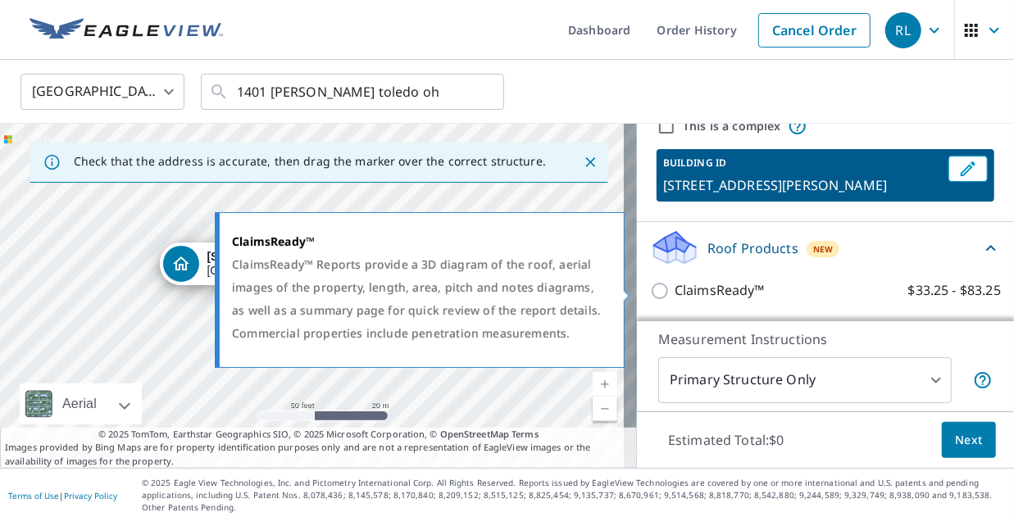
click at [650, 286] on input "ClaimsReady™ $33.25 - $83.25" at bounding box center [662, 291] width 25 height 20
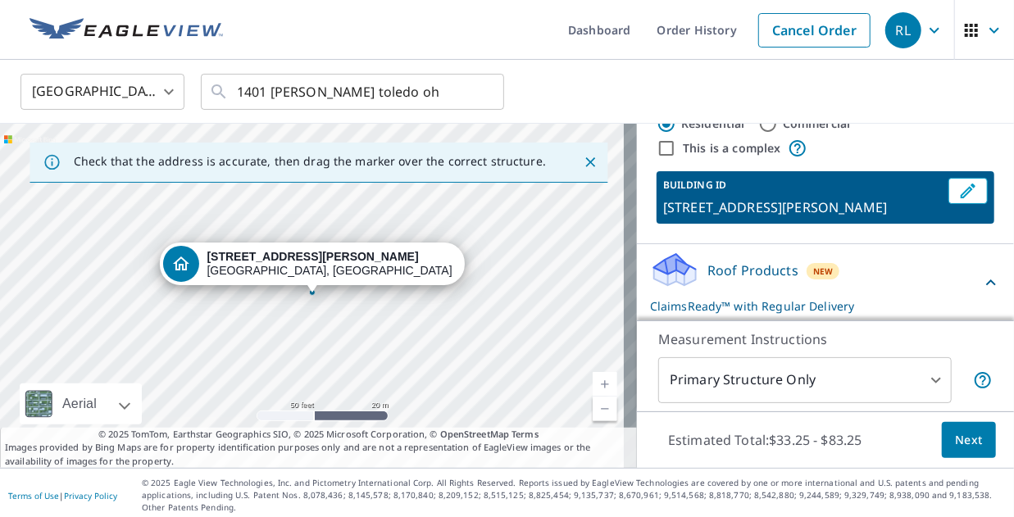
scroll to position [86, 0]
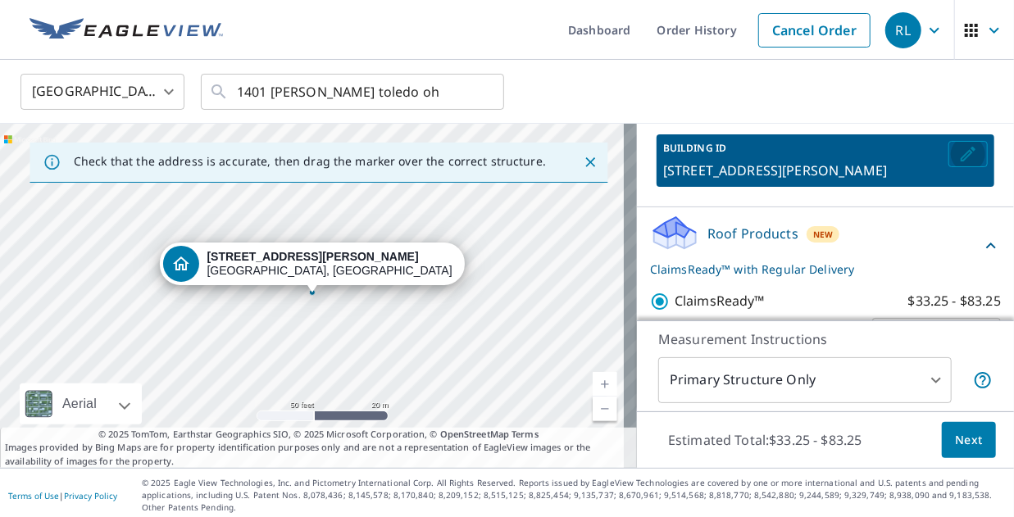
click at [961, 158] on icon "Edit building 1" at bounding box center [968, 154] width 15 height 15
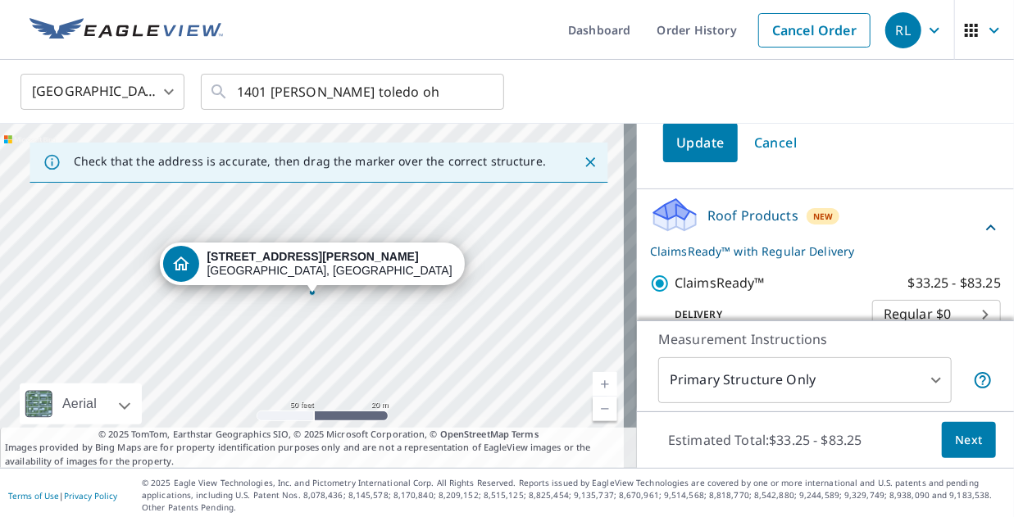
scroll to position [380, 0]
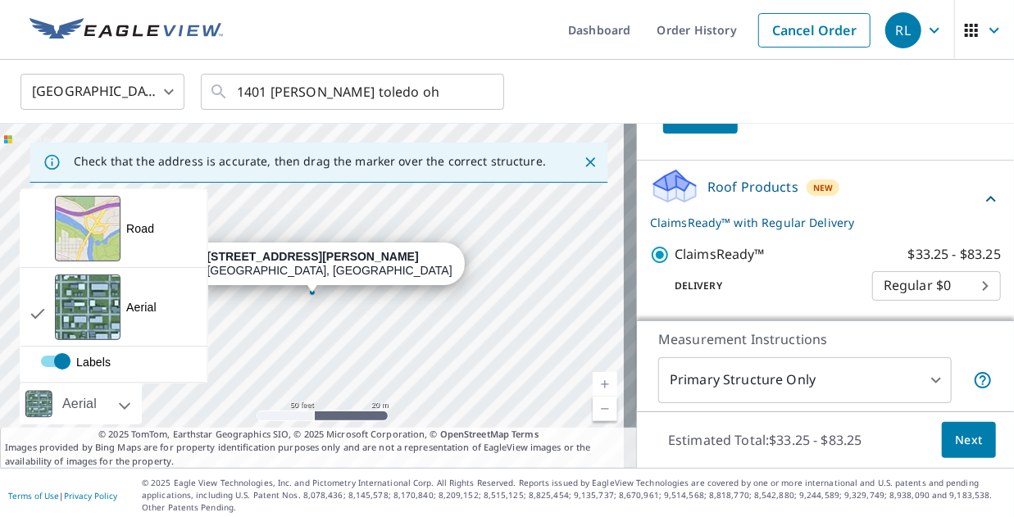
click at [89, 407] on div "Aerial" at bounding box center [79, 404] width 44 height 41
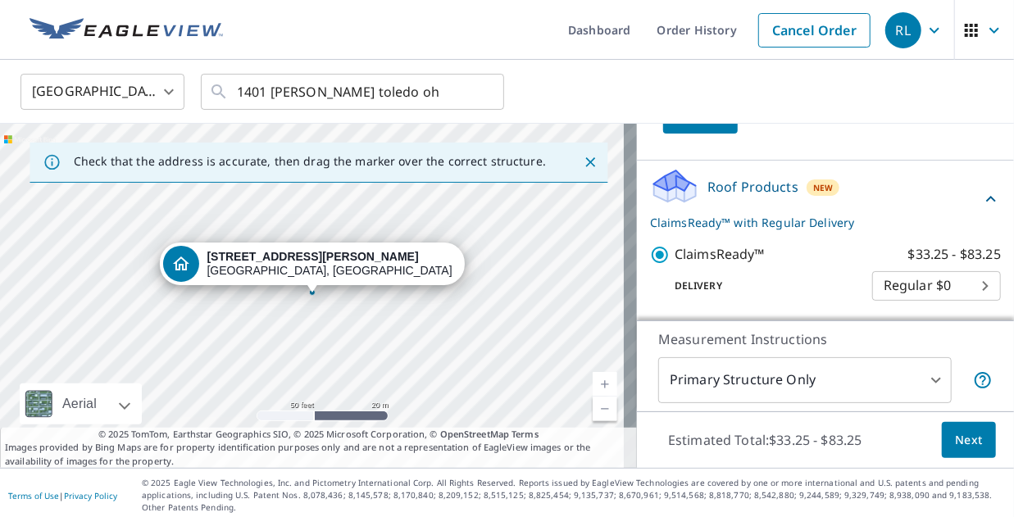
click at [129, 406] on div "Aerial" at bounding box center [81, 404] width 122 height 41
click at [751, 94] on div "United States [GEOGRAPHIC_DATA] ​ 1401 [PERSON_NAME] [GEOGRAPHIC_DATA] oh ​" at bounding box center [501, 91] width 986 height 39
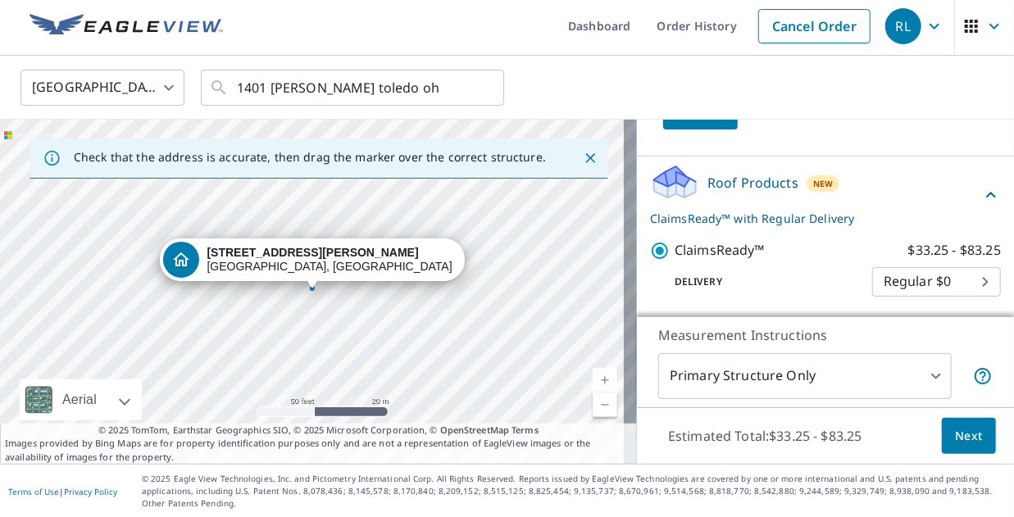
drag, startPoint x: 700, startPoint y: 128, endPoint x: 789, endPoint y: 146, distance: 91.2
click at [828, 118] on div "United States [GEOGRAPHIC_DATA] ​ 1401 [PERSON_NAME] [GEOGRAPHIC_DATA] oh ​" at bounding box center [507, 88] width 1014 height 64
click at [830, 129] on div "Update Cancel" at bounding box center [825, 109] width 325 height 39
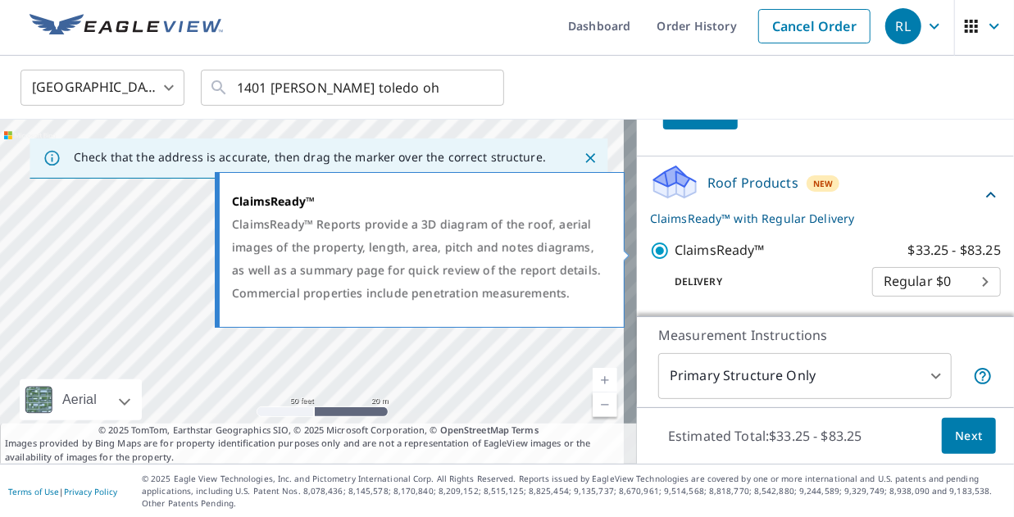
click at [650, 255] on input "ClaimsReady™ $33.25 - $83.25" at bounding box center [662, 251] width 25 height 20
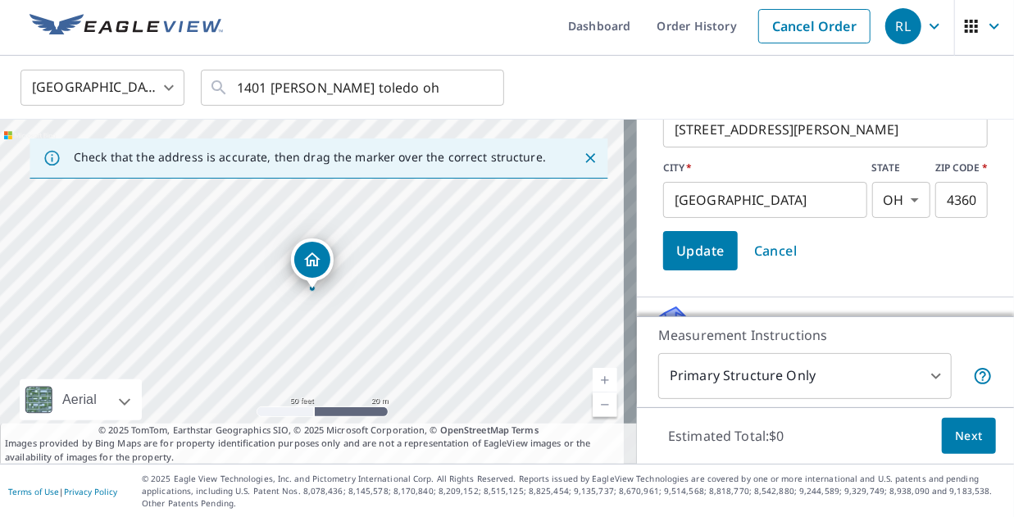
scroll to position [318, 0]
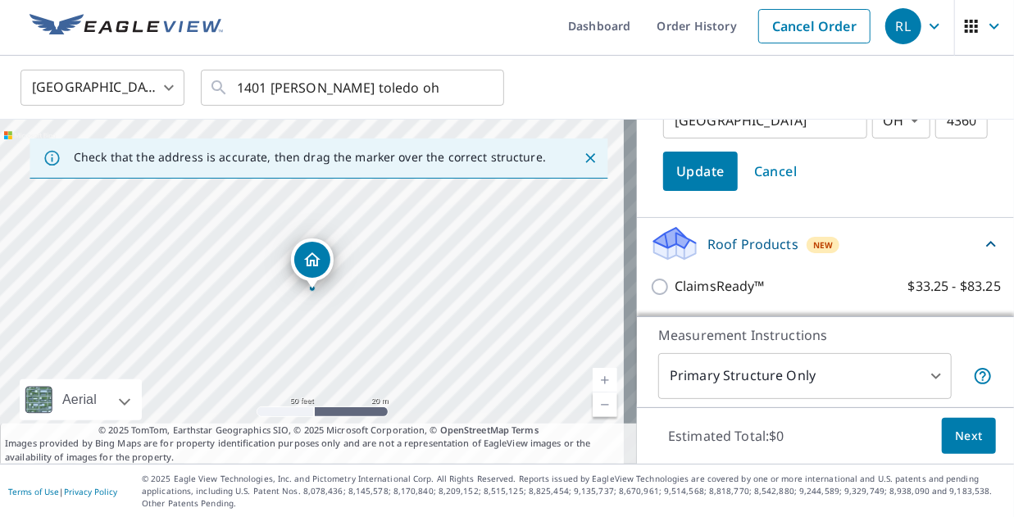
click at [830, 376] on body "RL RL Dashboard Order History Cancel Order RL United States [GEOGRAPHIC_DATA] ​…" at bounding box center [507, 258] width 1014 height 517
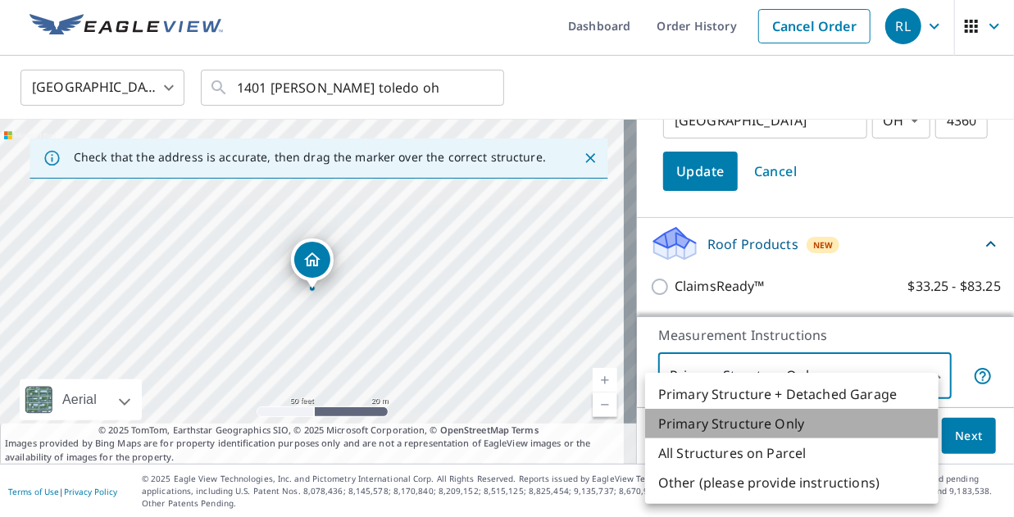
click at [754, 420] on li "Primary Structure Only" at bounding box center [791, 424] width 293 height 30
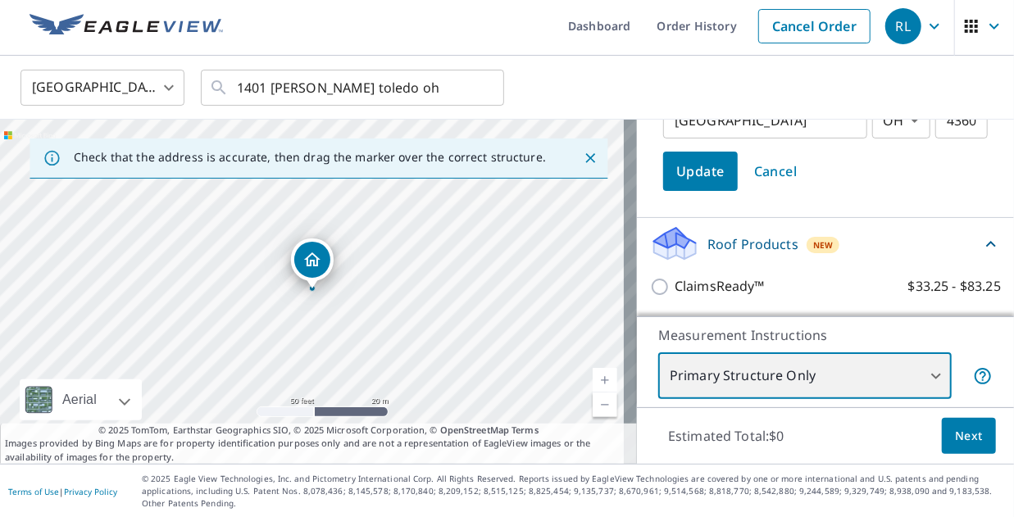
scroll to position [0, 0]
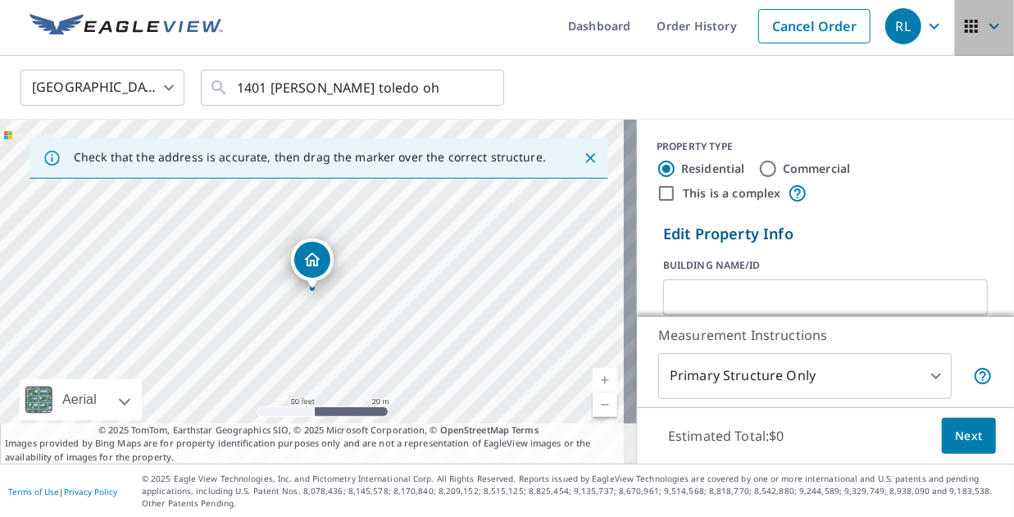
click at [962, 20] on icon "button" at bounding box center [972, 26] width 20 height 20
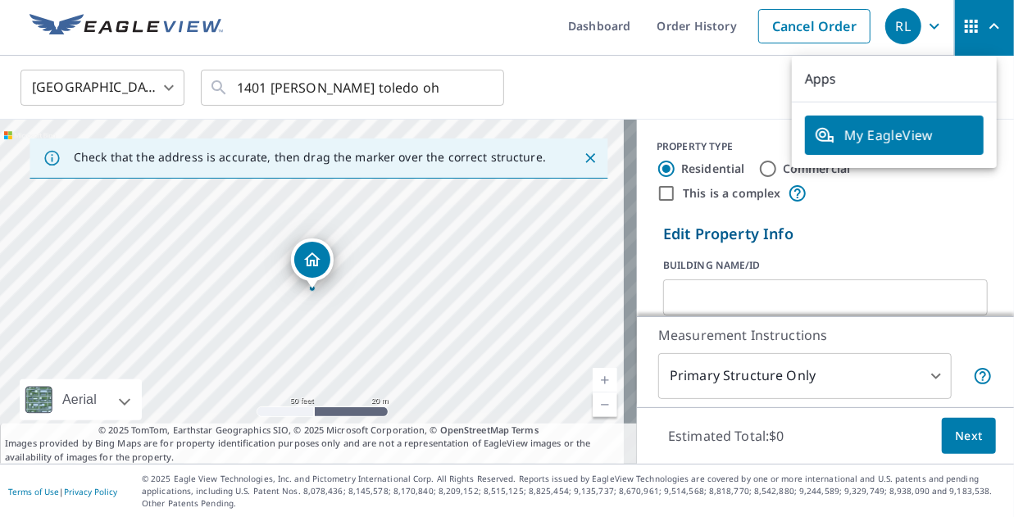
click at [692, 86] on div "United States [GEOGRAPHIC_DATA] ​ 1401 [PERSON_NAME] [GEOGRAPHIC_DATA] oh ​" at bounding box center [501, 87] width 986 height 39
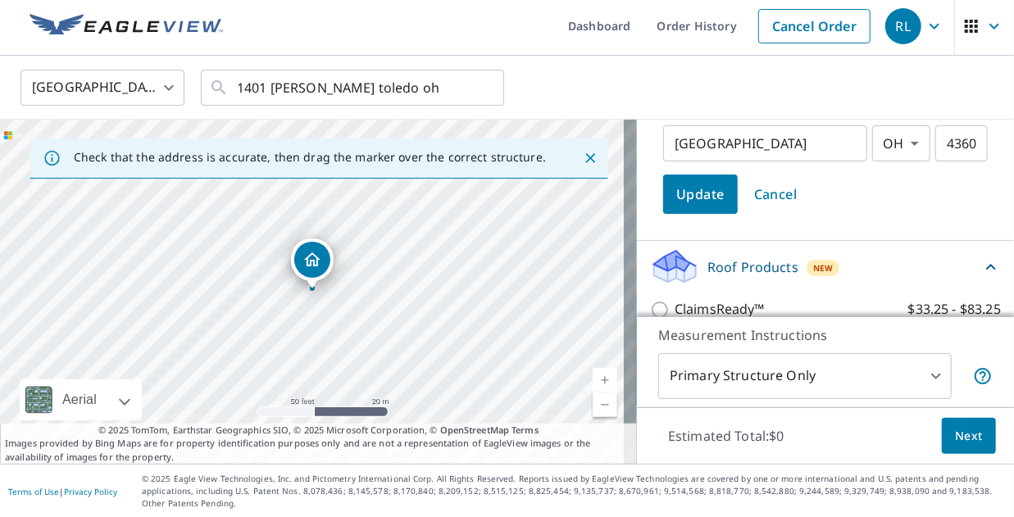
scroll to position [318, 0]
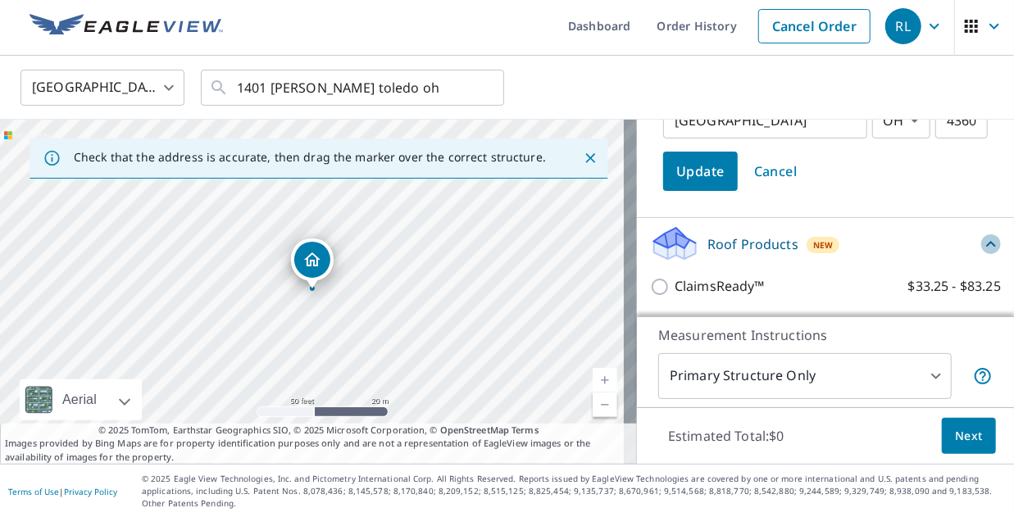
click at [986, 244] on icon at bounding box center [991, 244] width 10 height 6
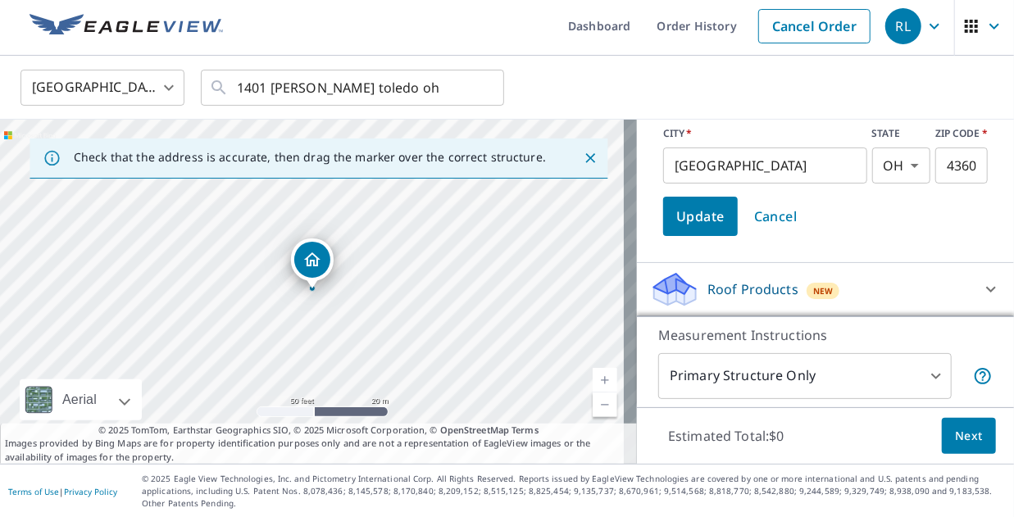
click at [968, 244] on div "PROPERTY TYPE Residential Commercial This is a complex Edit Property Info BUILD…" at bounding box center [825, 55] width 377 height 416
click at [986, 291] on icon at bounding box center [991, 291] width 10 height 6
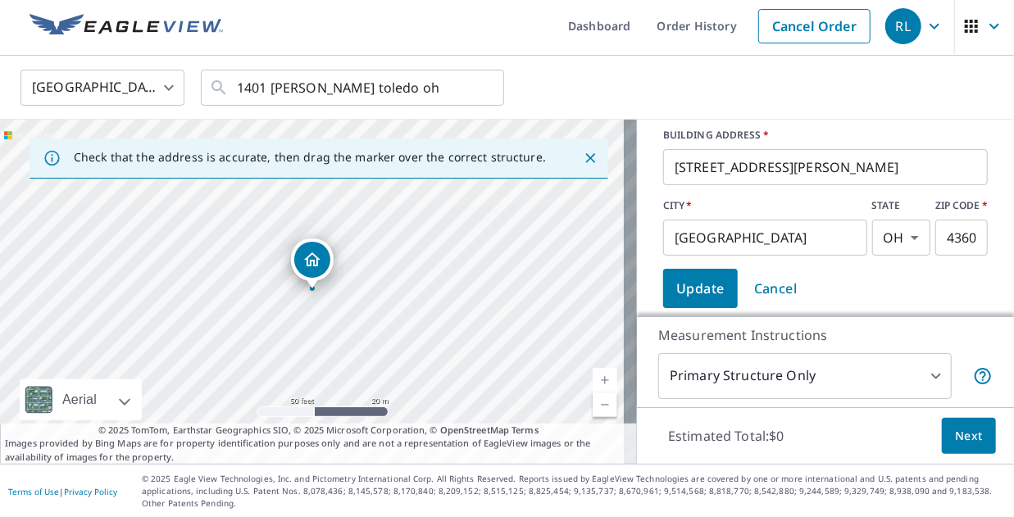
scroll to position [318, 0]
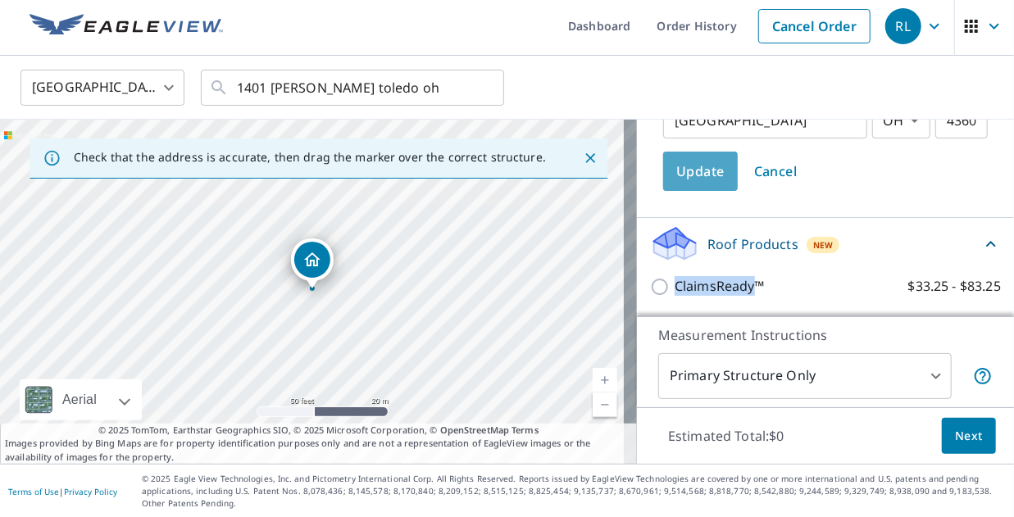
click at [685, 171] on span "Update" at bounding box center [700, 171] width 48 height 23
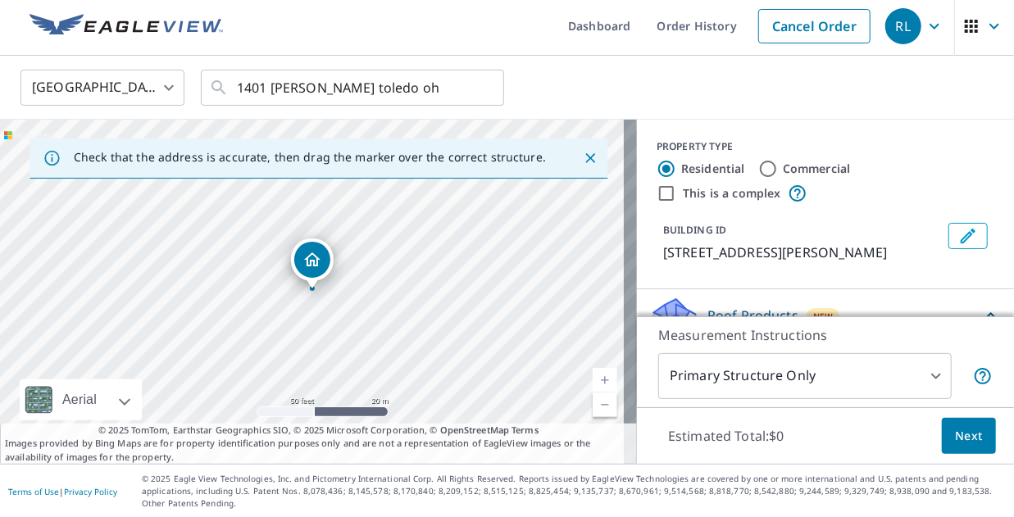
scroll to position [71, 0]
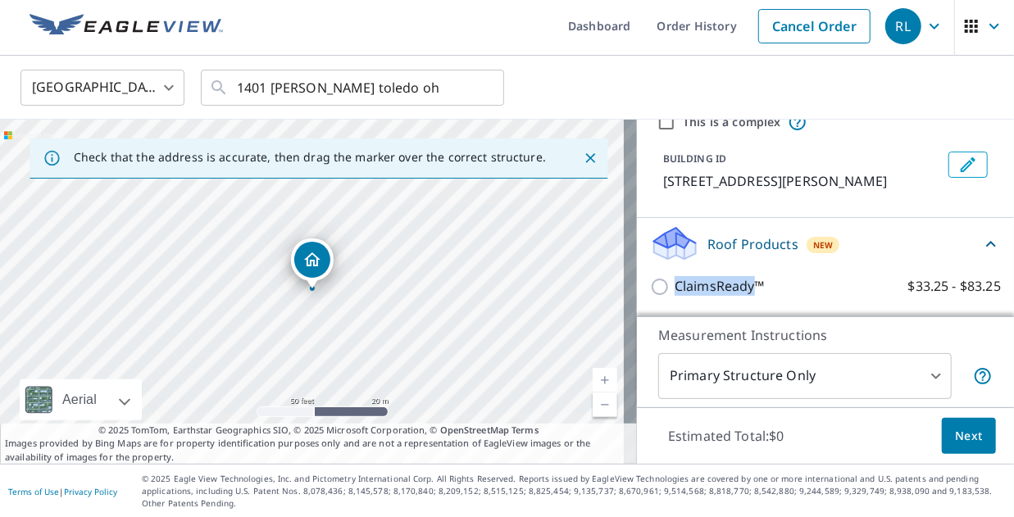
click at [958, 166] on icon "Edit building 1" at bounding box center [968, 165] width 20 height 20
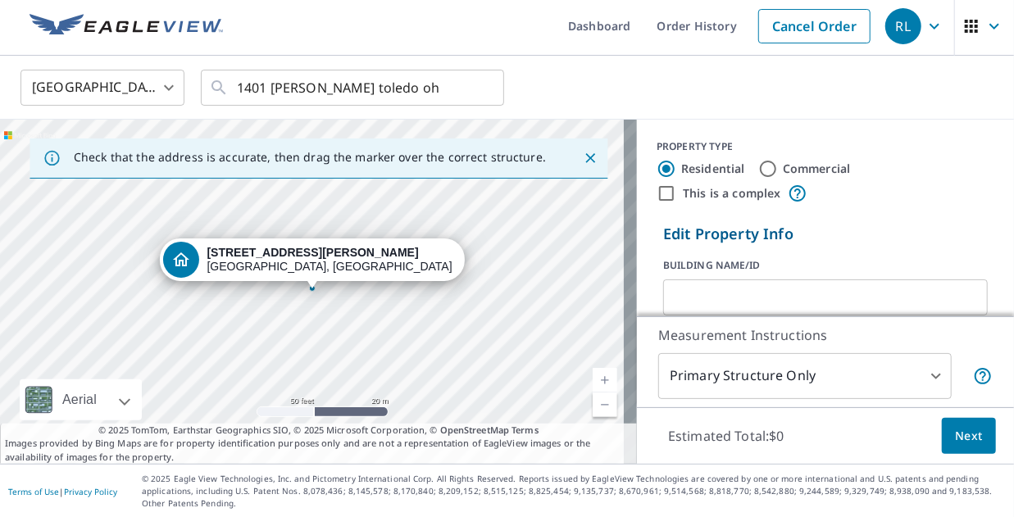
scroll to position [318, 0]
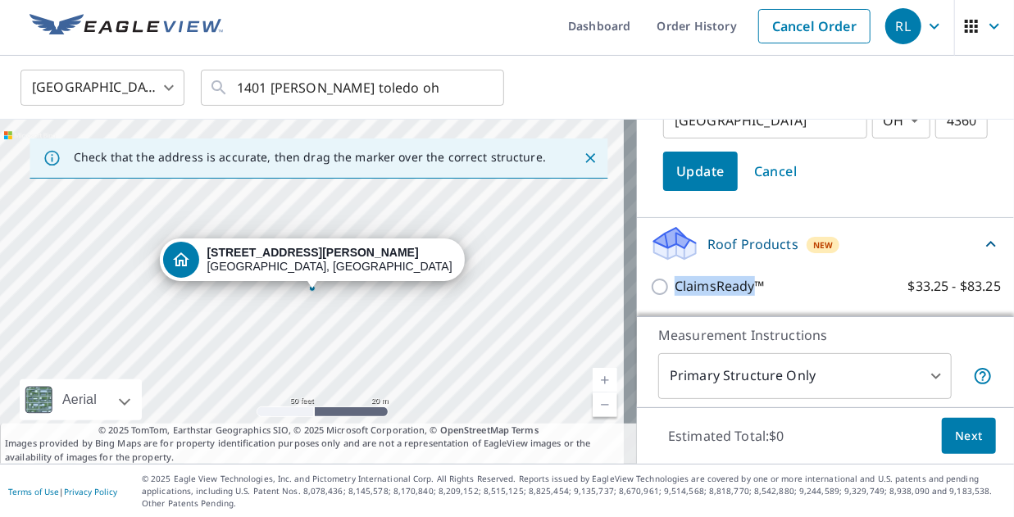
click at [955, 434] on span "Next" at bounding box center [969, 436] width 28 height 20
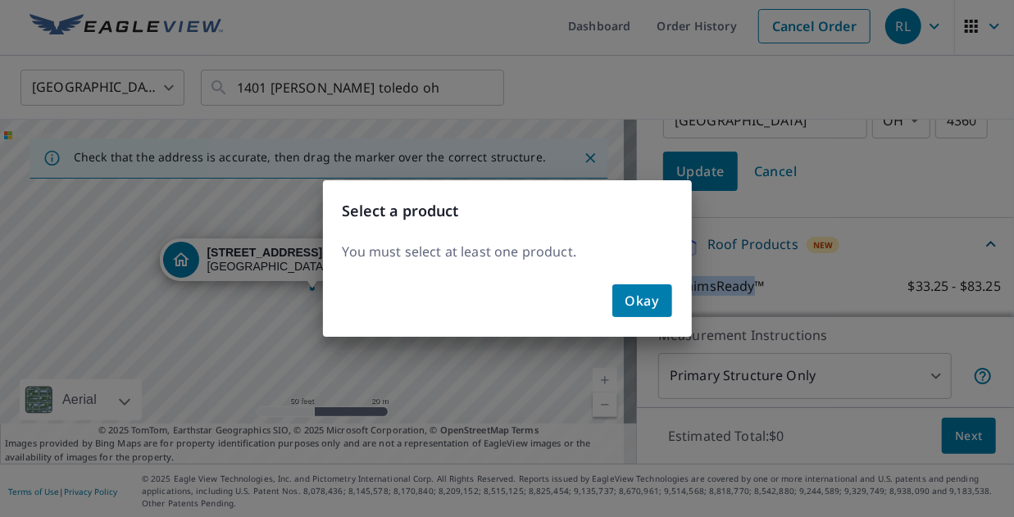
click at [637, 310] on span "Okay" at bounding box center [642, 300] width 34 height 23
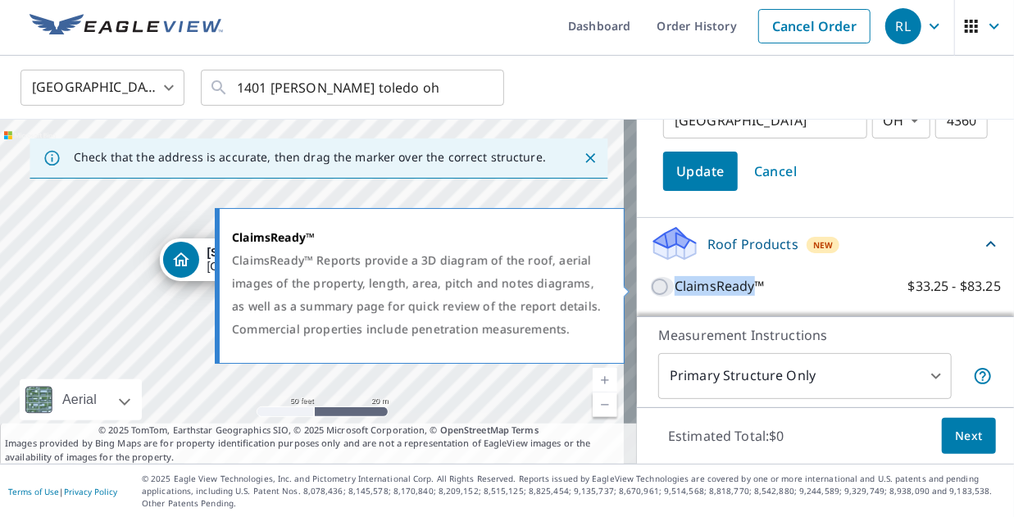
click at [650, 290] on input "ClaimsReady™ $33.25 - $83.25" at bounding box center [662, 287] width 25 height 20
checkbox input "true"
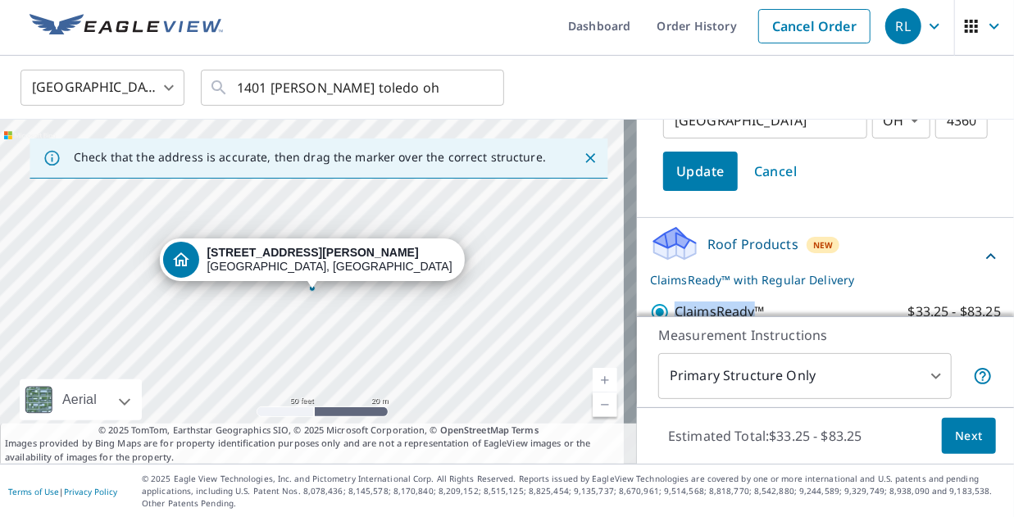
click at [955, 440] on span "Next" at bounding box center [969, 436] width 28 height 20
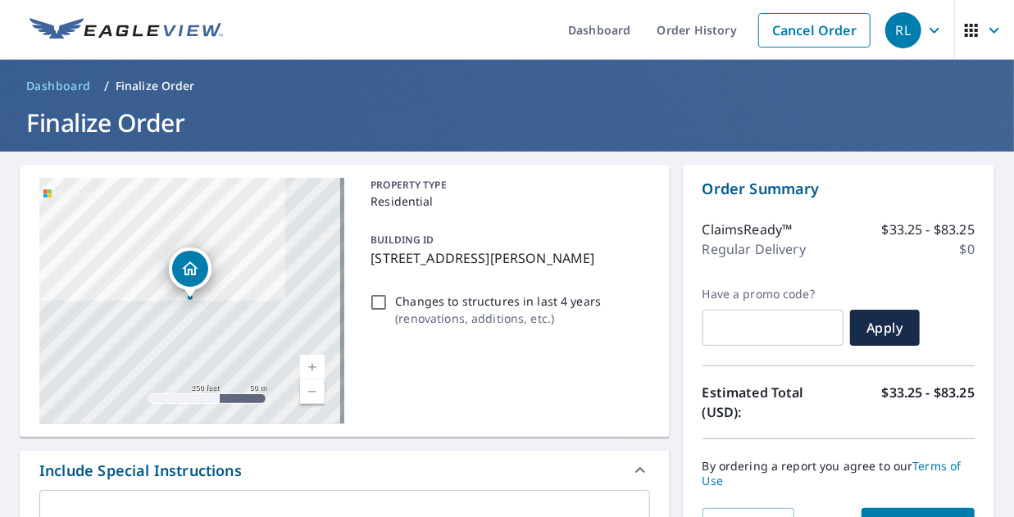
click at [985, 34] on icon "button" at bounding box center [995, 30] width 20 height 20
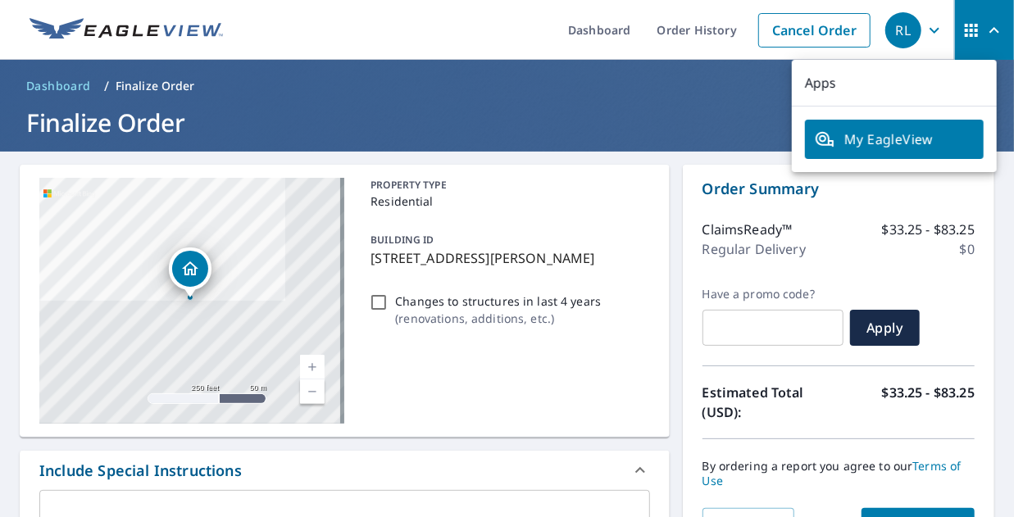
click at [639, 114] on h1 "Finalize Order" at bounding box center [507, 123] width 975 height 34
